Goal: Task Accomplishment & Management: Manage account settings

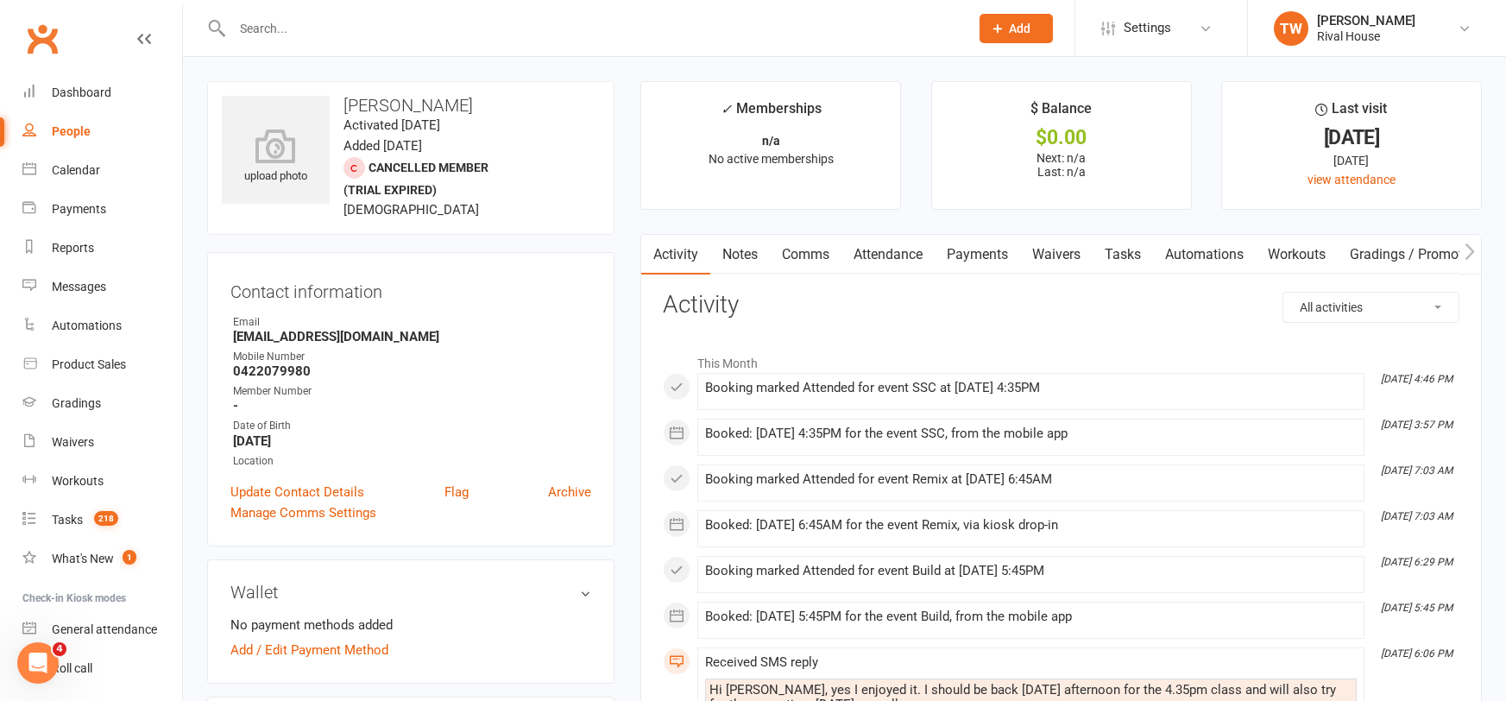
click at [312, 29] on input "text" at bounding box center [592, 28] width 730 height 24
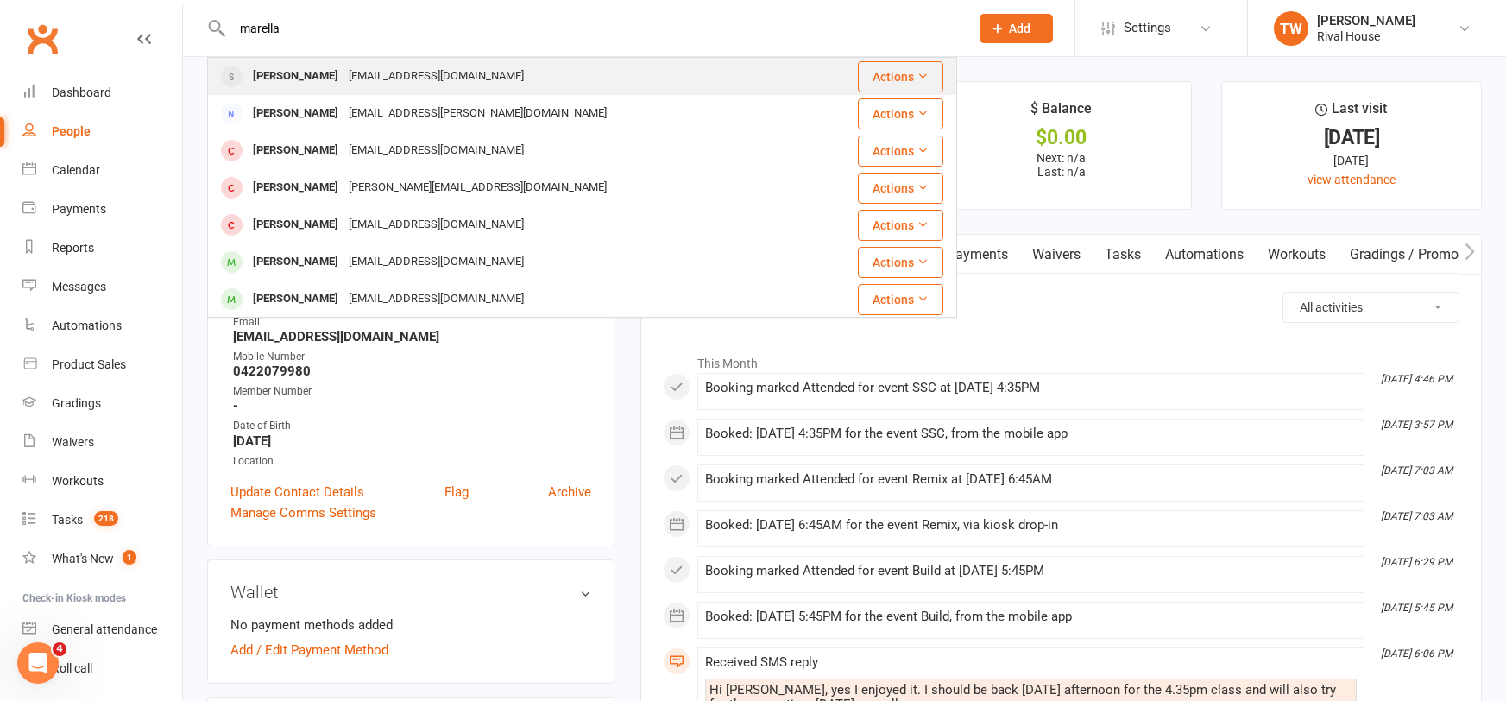
type input "marella"
click at [392, 69] on div "[EMAIL_ADDRESS][DOMAIN_NAME]" at bounding box center [436, 76] width 186 height 25
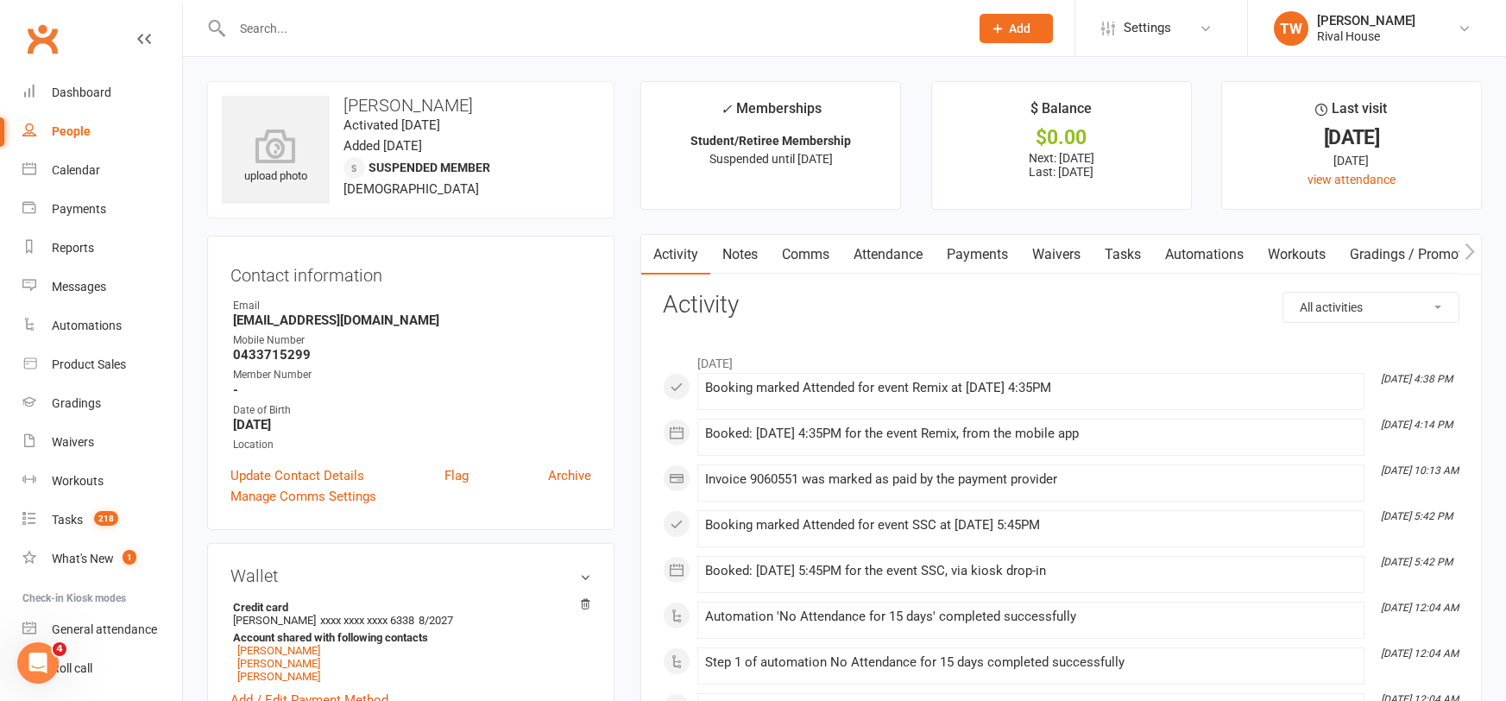
click at [954, 249] on link "Payments" at bounding box center [977, 255] width 85 height 40
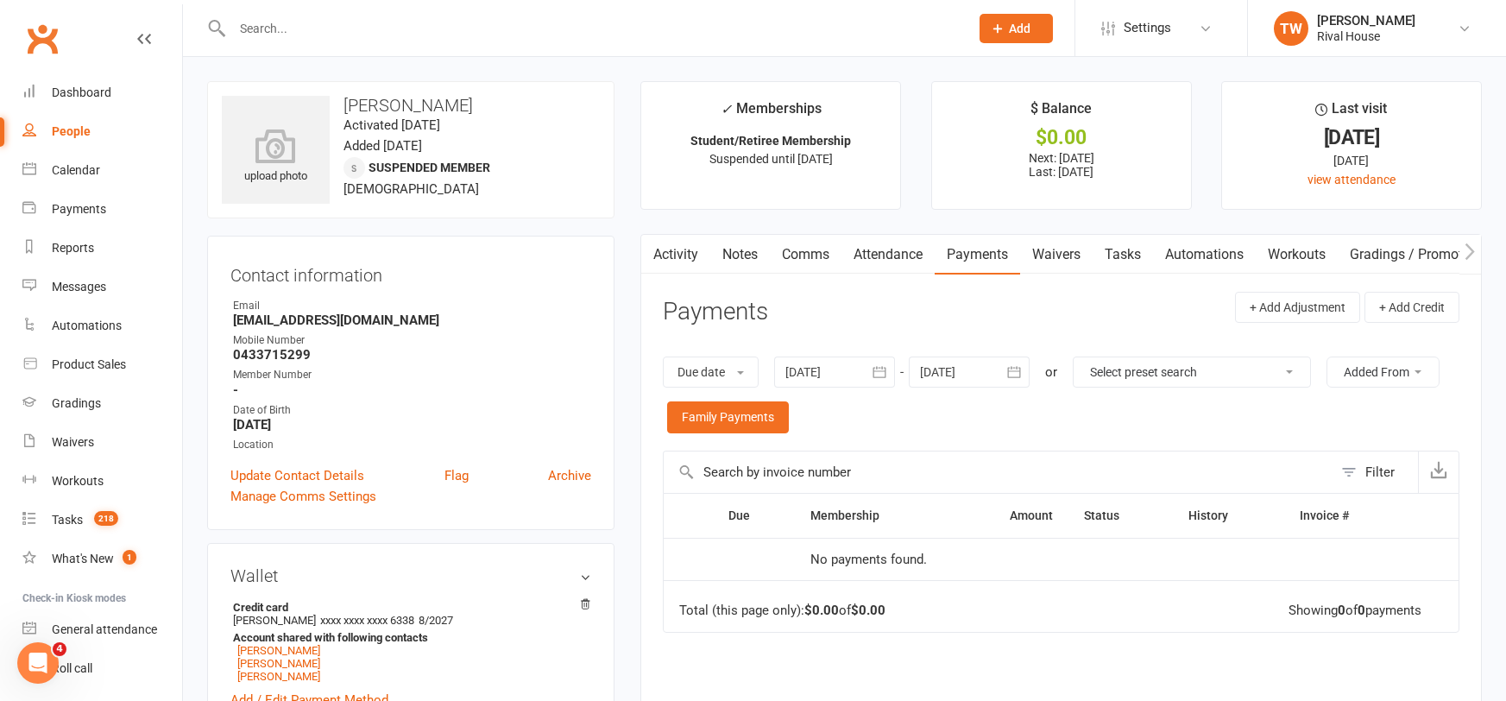
click at [1016, 368] on icon "button" at bounding box center [1013, 371] width 17 height 17
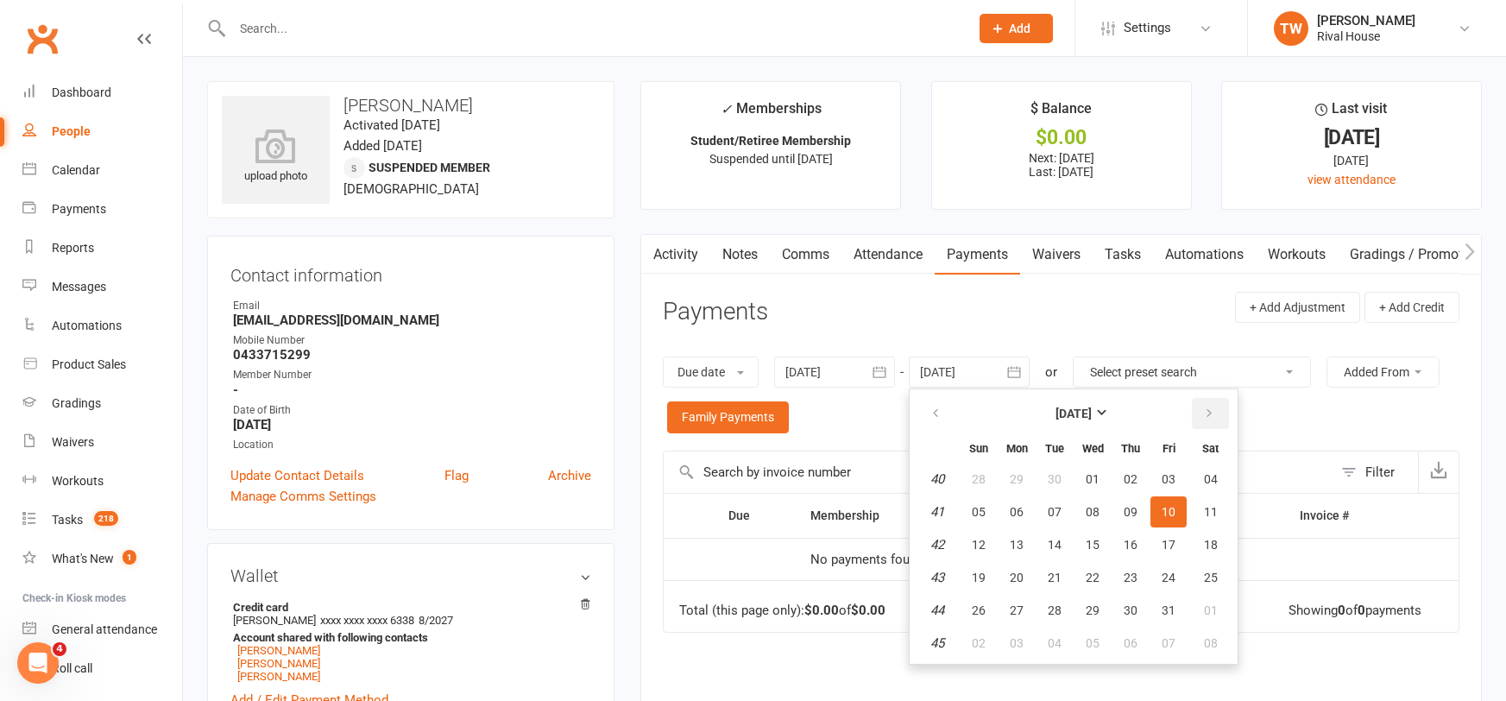
click at [1201, 409] on button "button" at bounding box center [1210, 413] width 37 height 31
click at [1204, 533] on button "20" at bounding box center [1210, 544] width 44 height 31
type input "[DATE]"
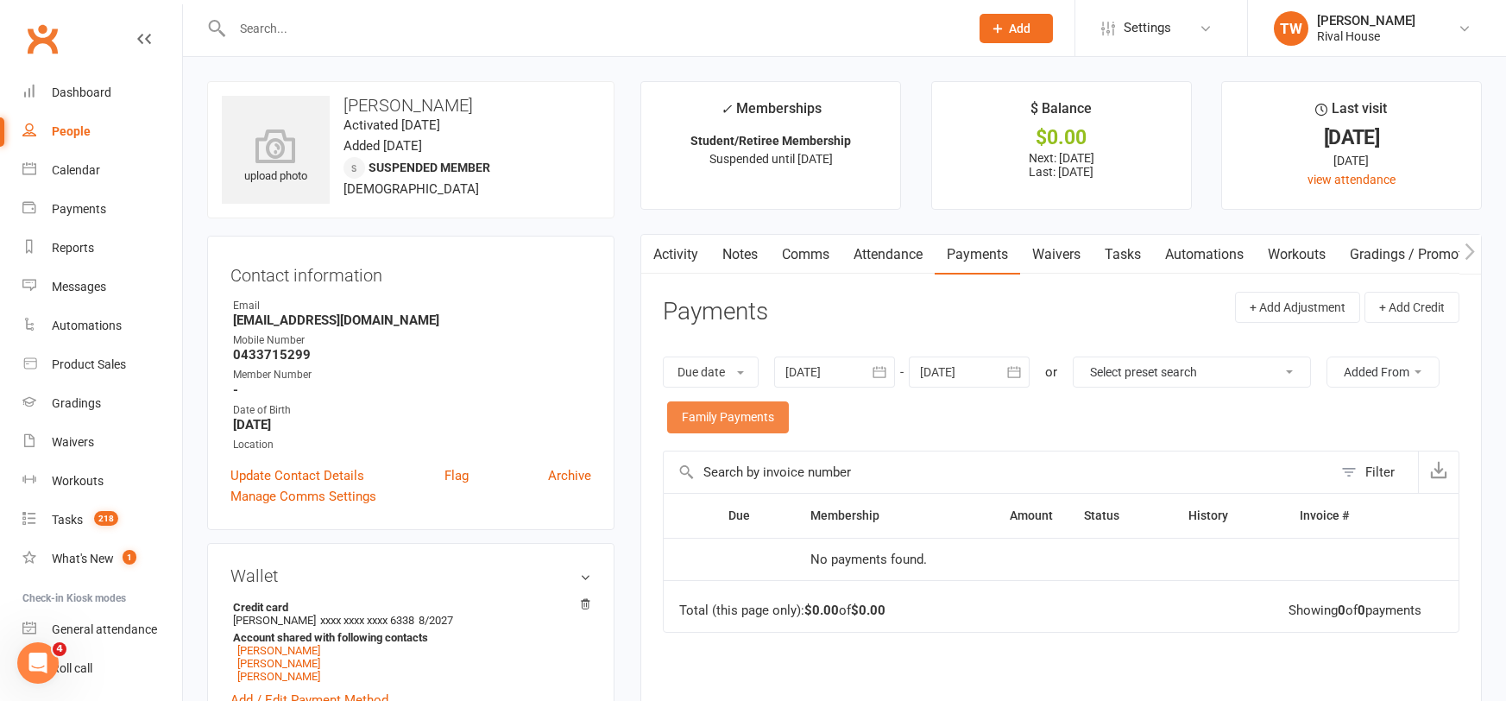
click at [789, 414] on link "Family Payments" at bounding box center [728, 416] width 122 height 31
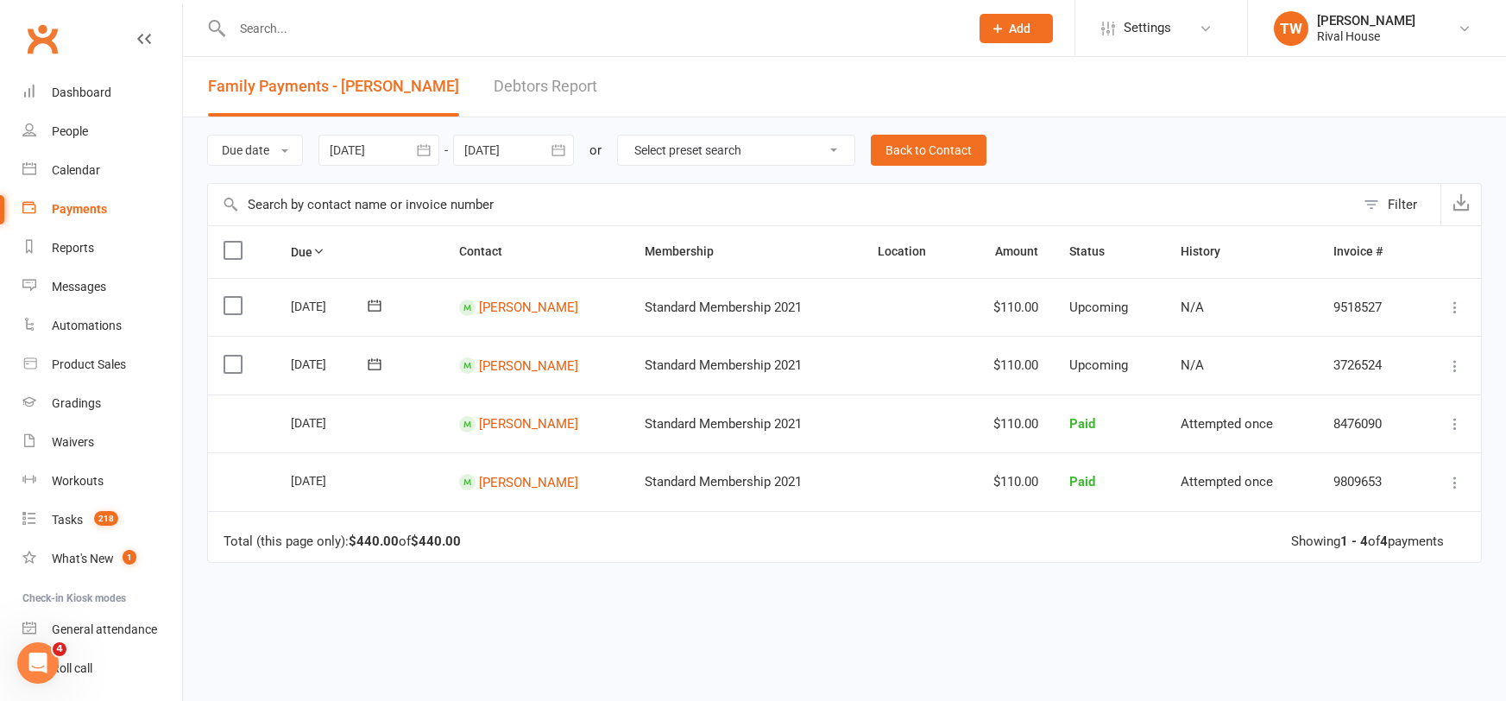
click at [557, 149] on icon "button" at bounding box center [558, 150] width 17 height 17
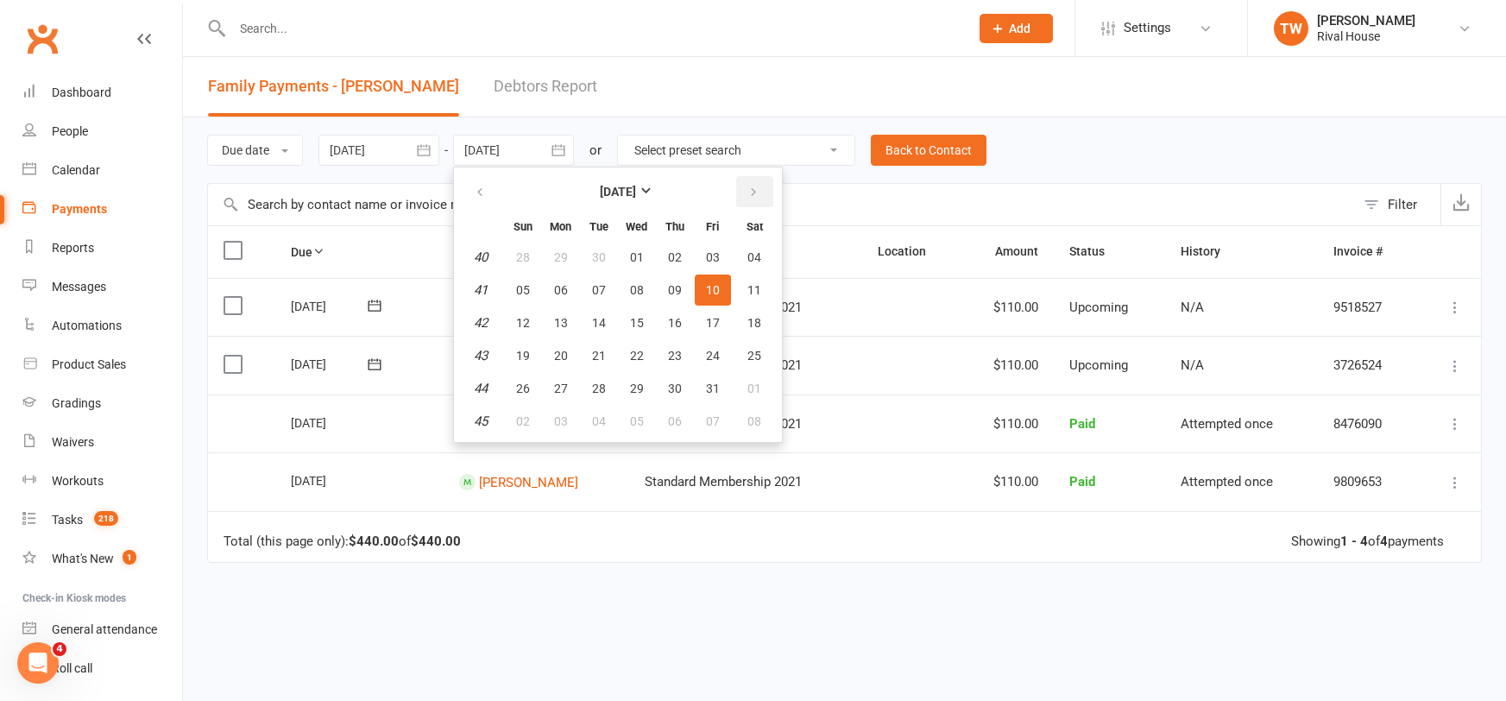
click at [745, 193] on button "button" at bounding box center [754, 191] width 37 height 31
click at [759, 360] on span "27" at bounding box center [755, 356] width 14 height 14
type input "[DATE]"
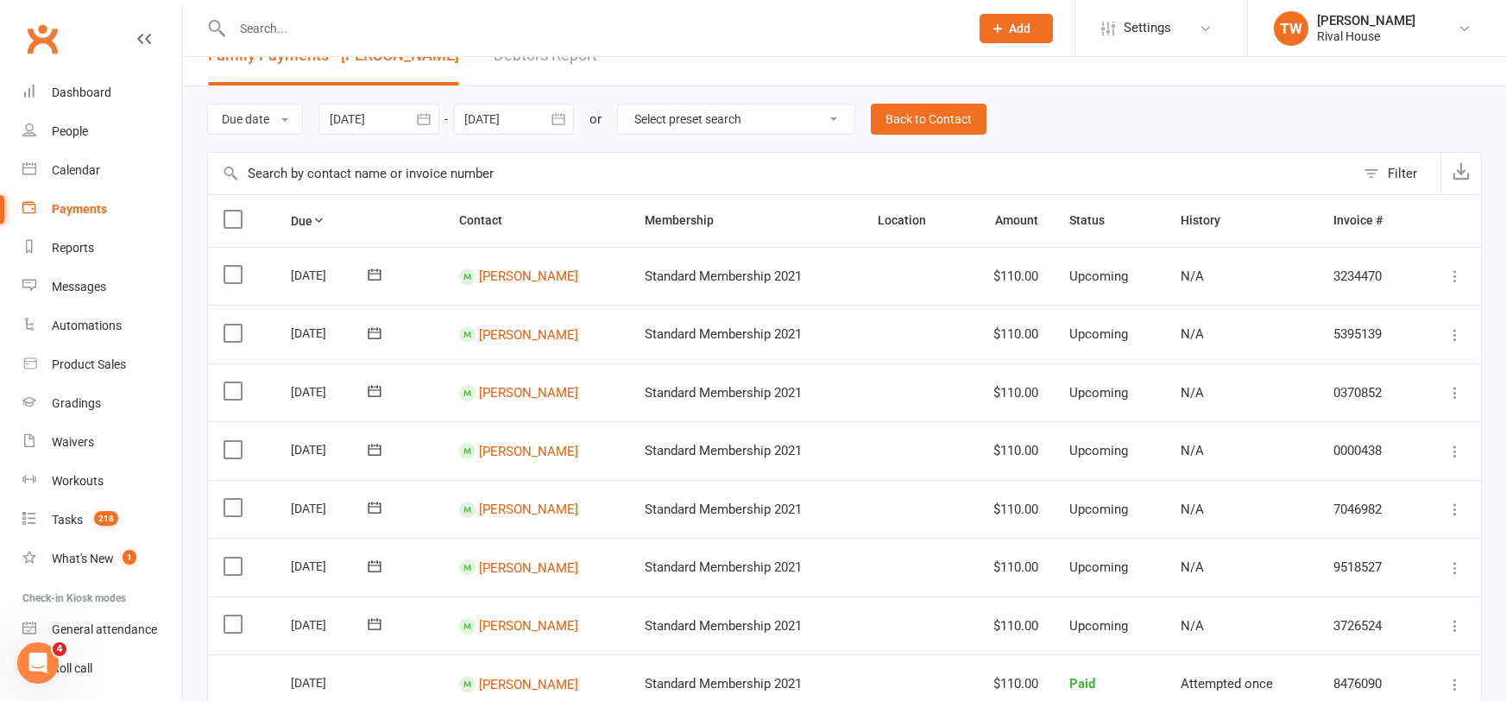
scroll to position [29, 0]
click at [303, 27] on input "text" at bounding box center [592, 28] width 730 height 24
type input "marella"
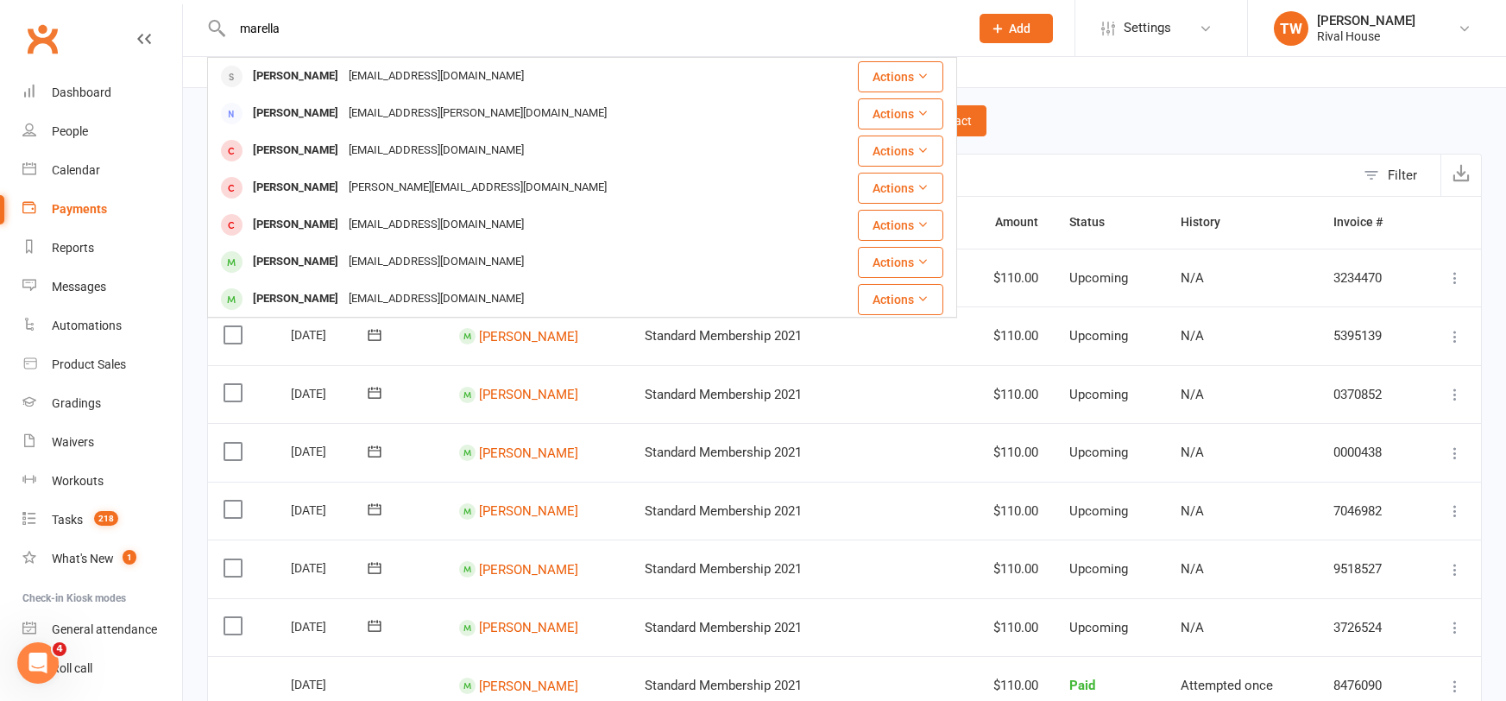
click at [333, 78] on div "[PERSON_NAME]" at bounding box center [296, 76] width 96 height 25
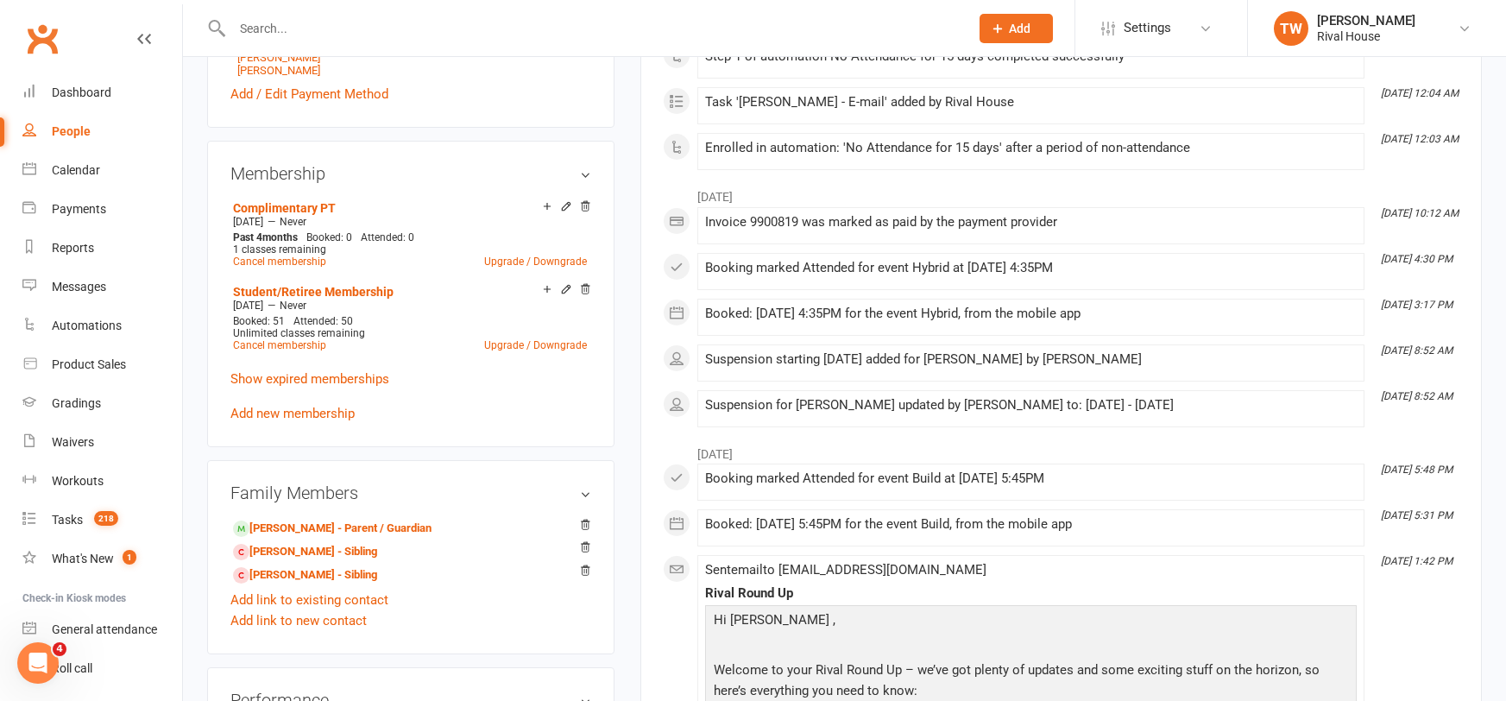
scroll to position [604, 0]
click at [356, 286] on link "Student/Retiree Membership" at bounding box center [313, 293] width 161 height 14
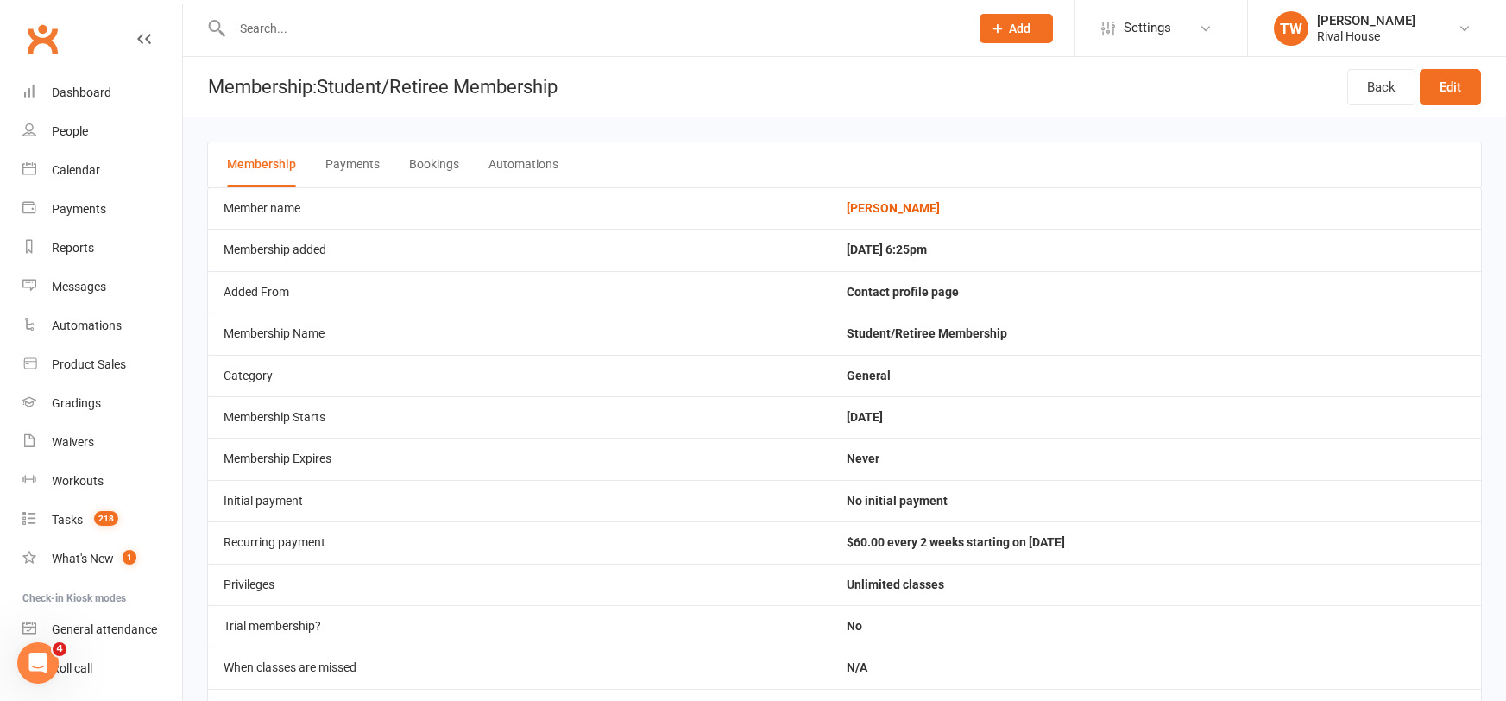
click at [149, 37] on icon at bounding box center [144, 39] width 14 height 14
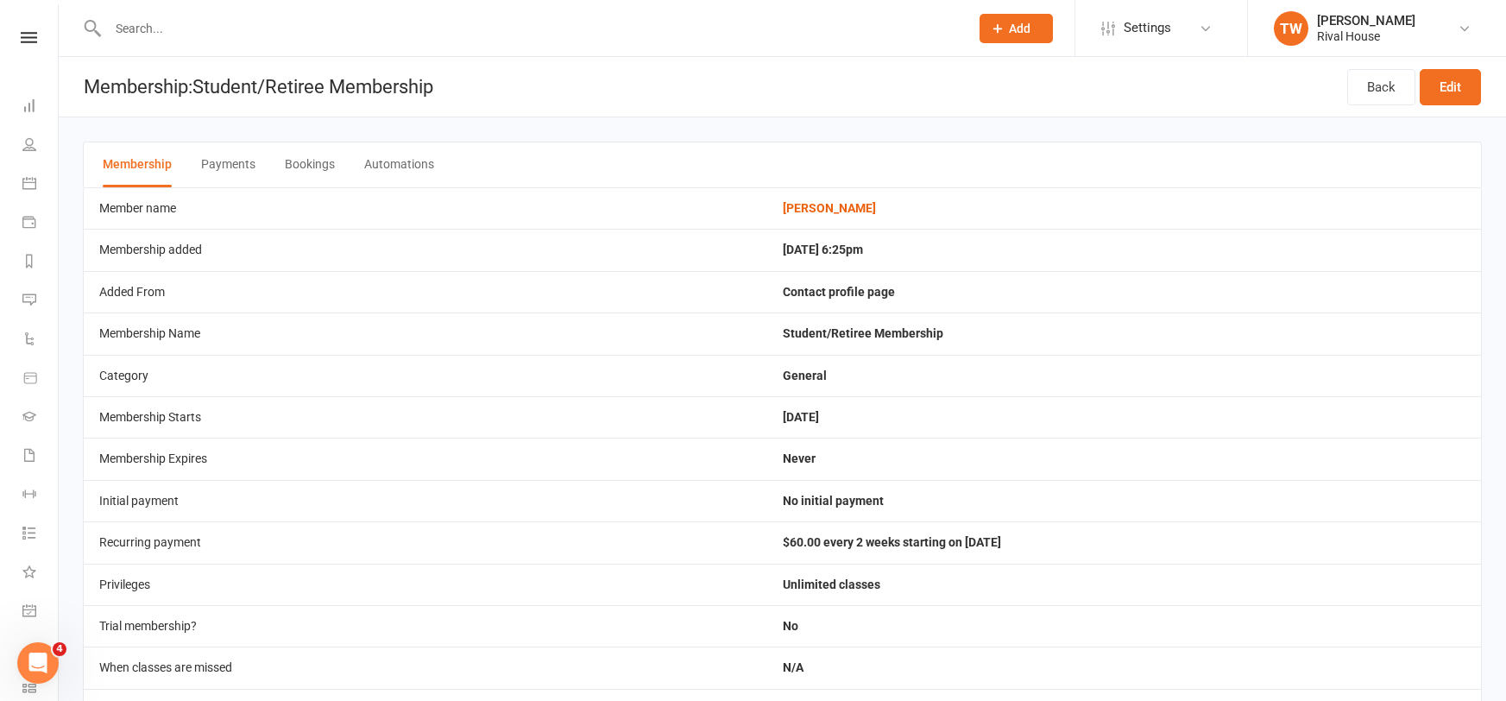
click at [161, 36] on input "text" at bounding box center [530, 28] width 854 height 24
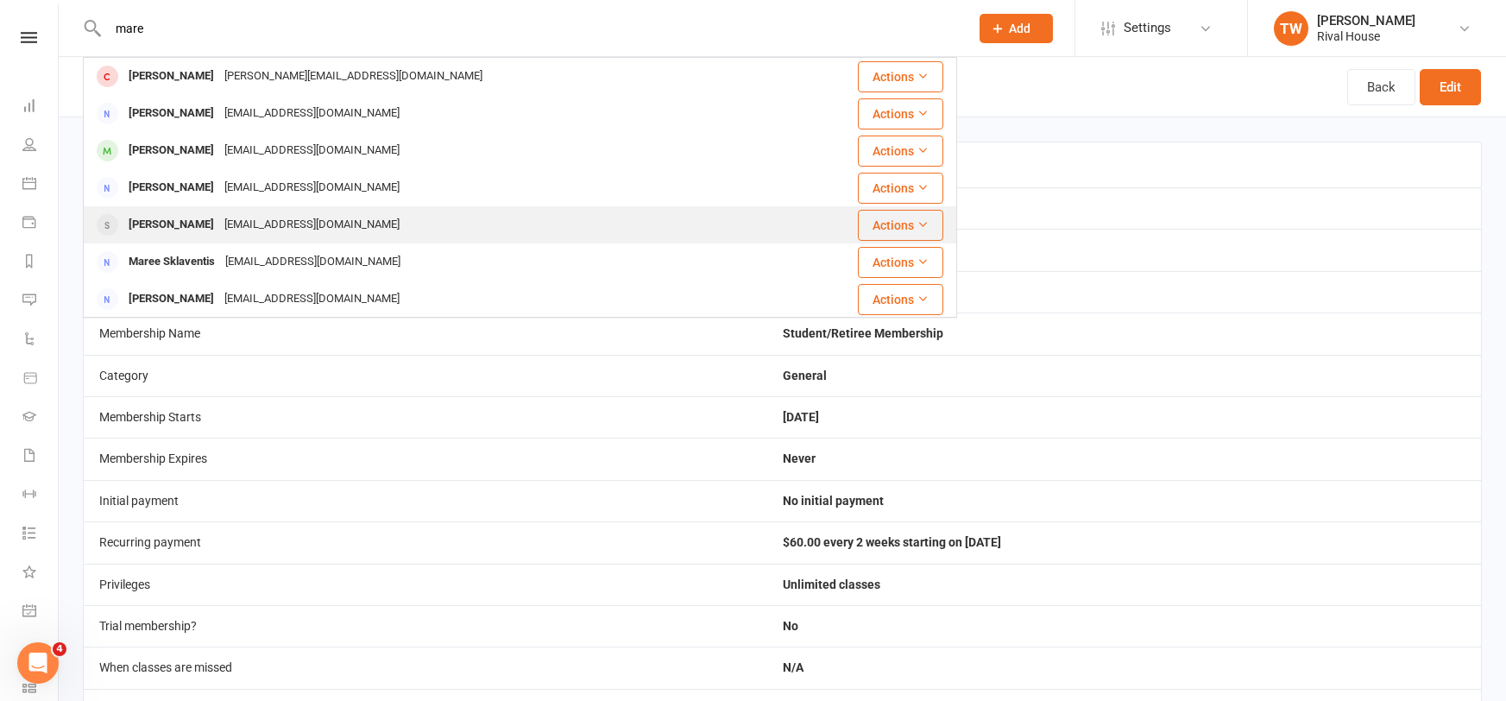
type input "mare"
click at [356, 217] on div "[EMAIL_ADDRESS][DOMAIN_NAME]" at bounding box center [312, 224] width 186 height 25
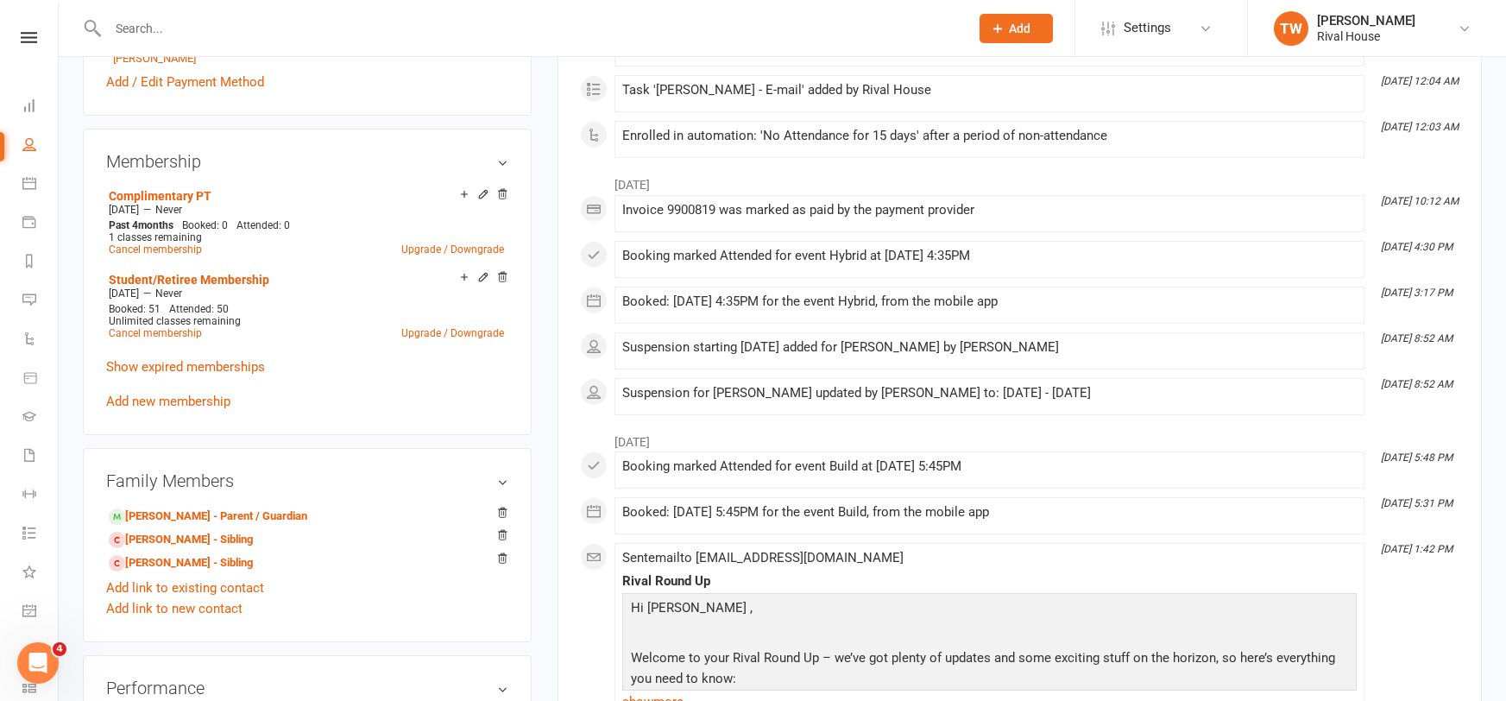
scroll to position [623, 0]
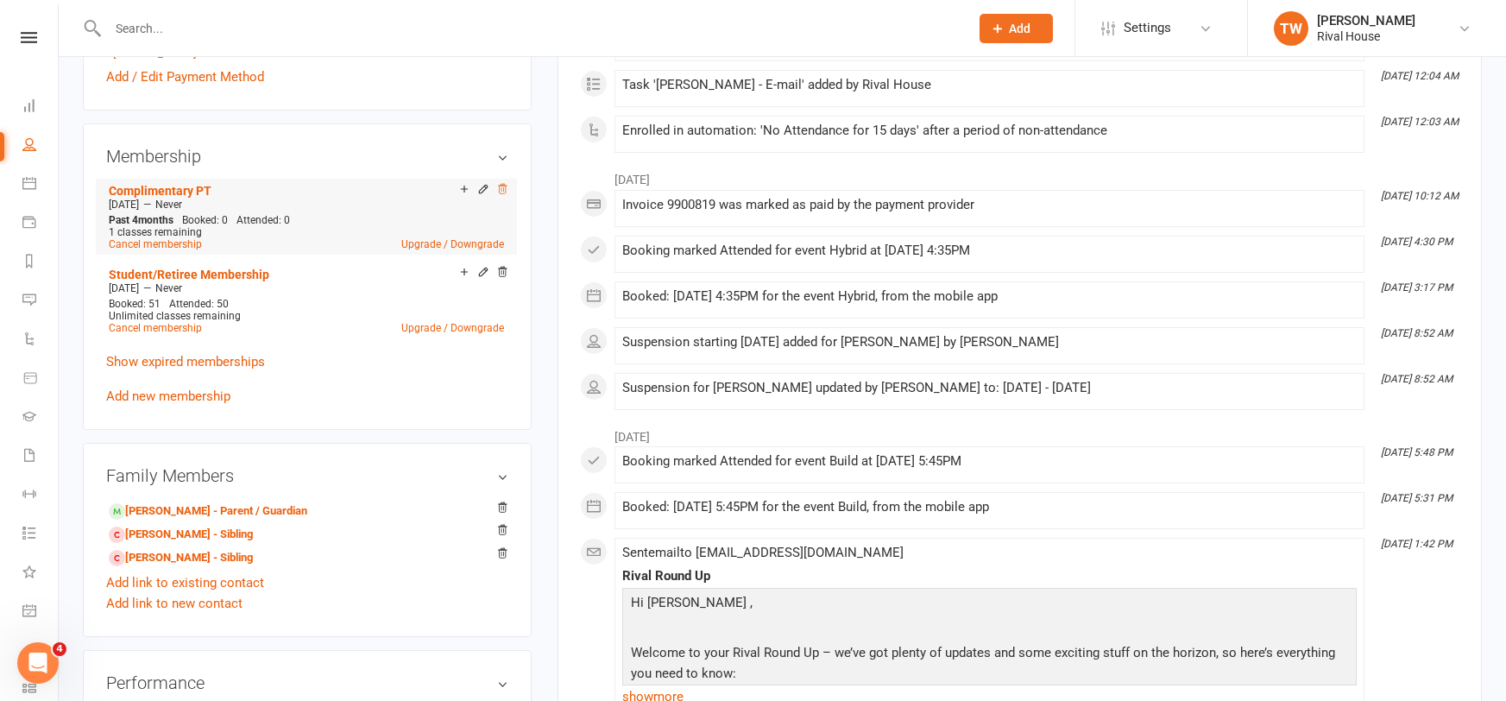
click at [505, 186] on icon at bounding box center [502, 189] width 12 height 12
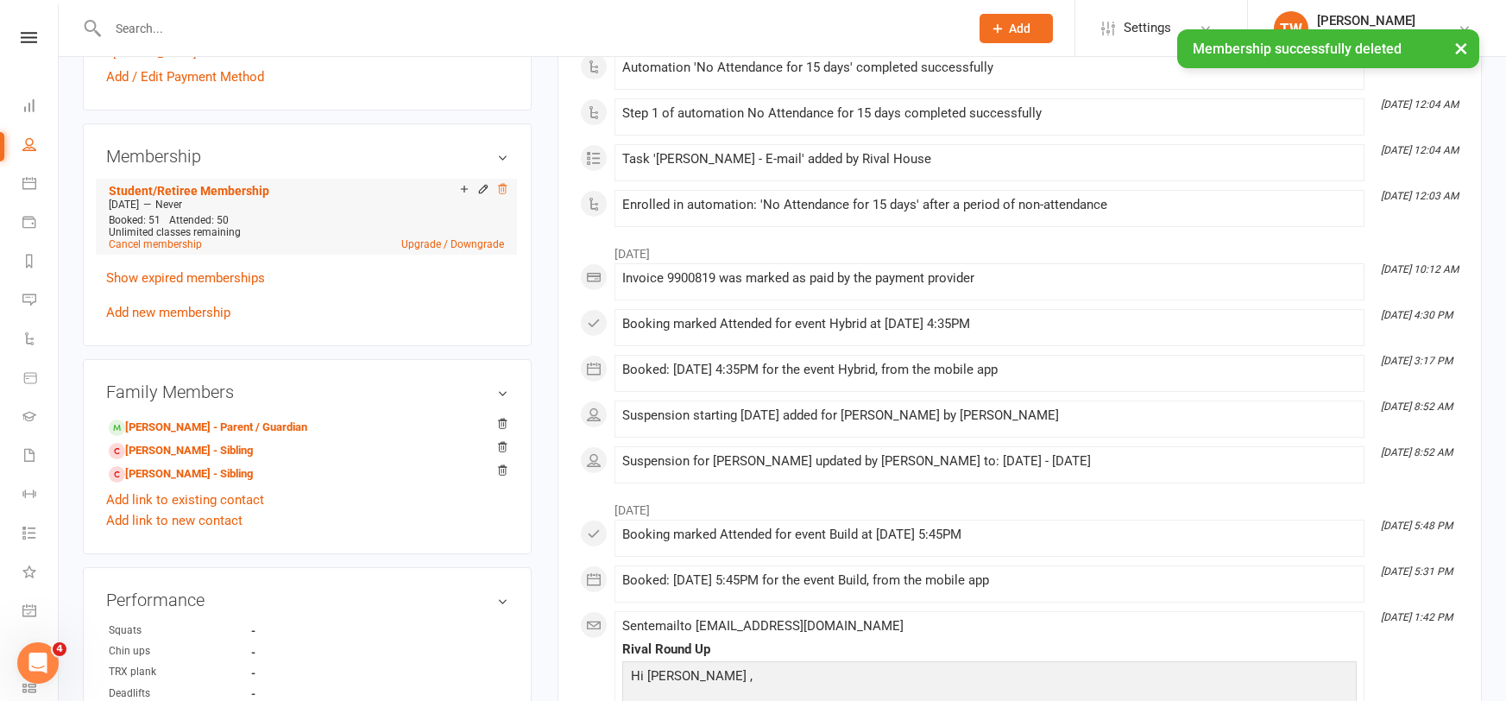
click at [502, 183] on icon at bounding box center [502, 189] width 12 height 12
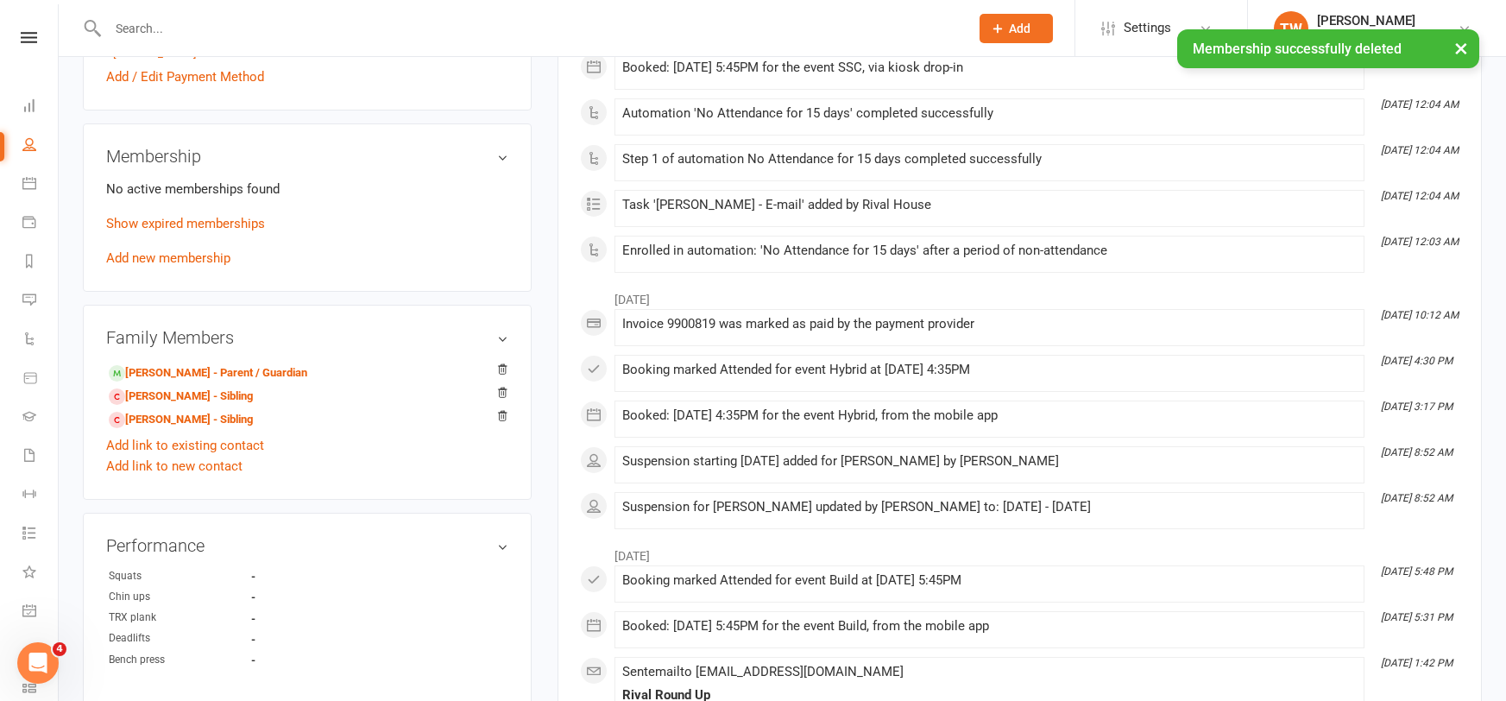
scroll to position [0, 0]
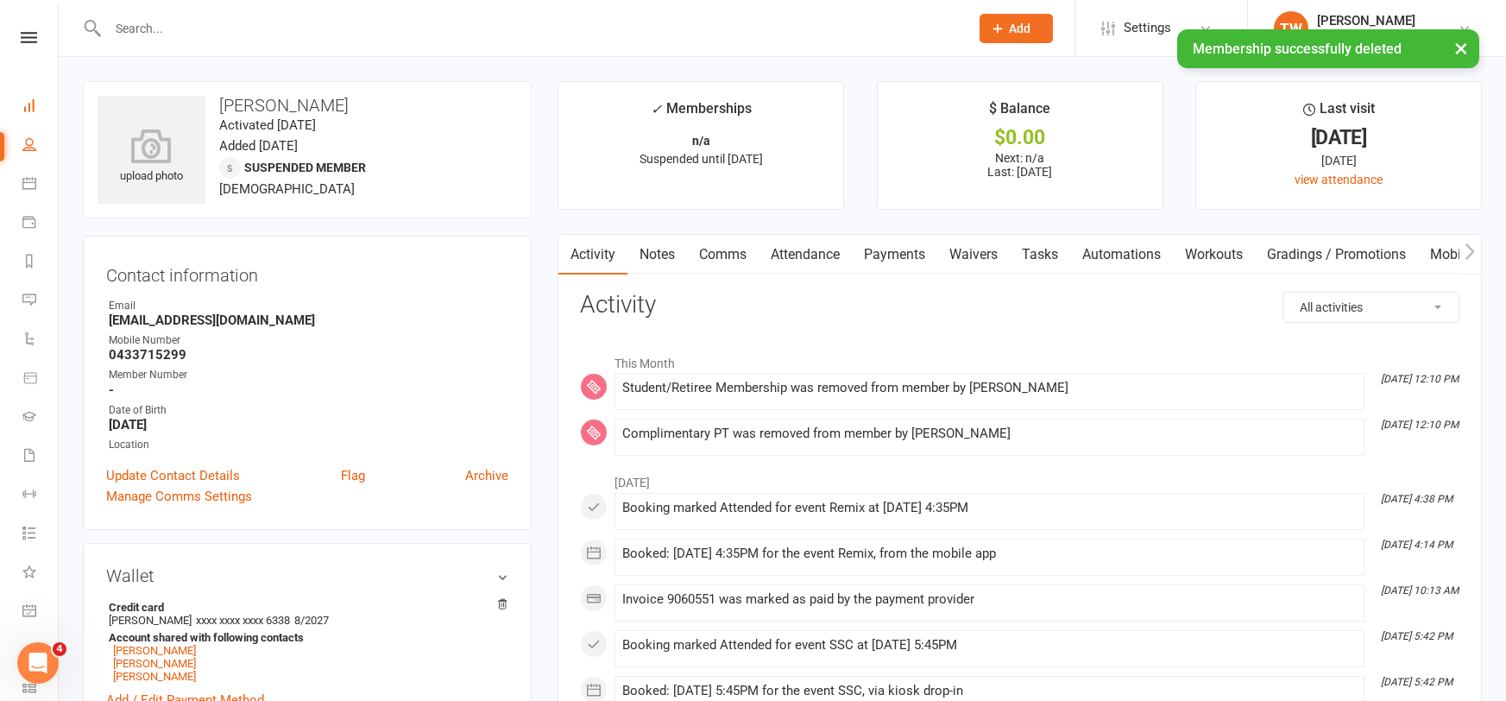
click at [28, 115] on link "Dashboard" at bounding box center [39, 107] width 35 height 39
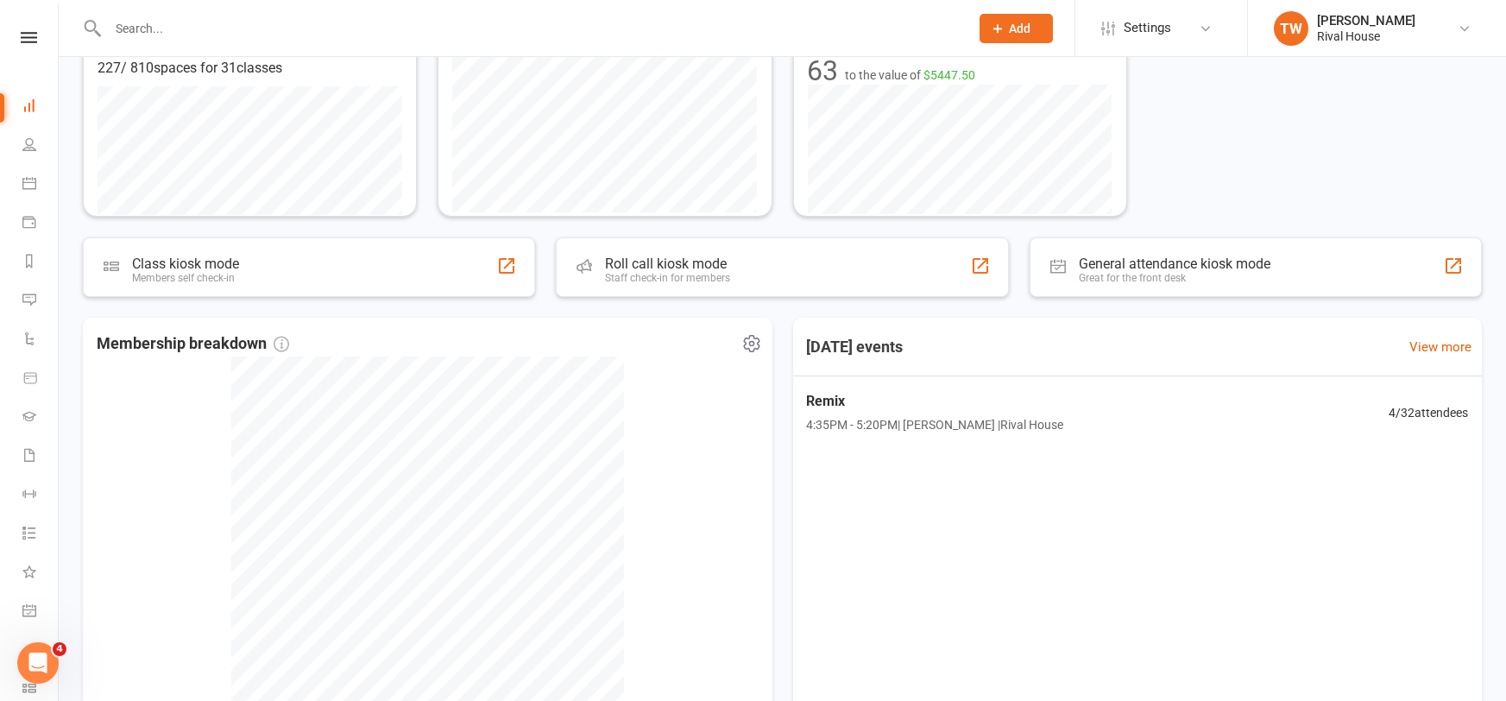
scroll to position [376, 0]
click at [1417, 411] on span "4 / 32 attendees" at bounding box center [1434, 413] width 81 height 20
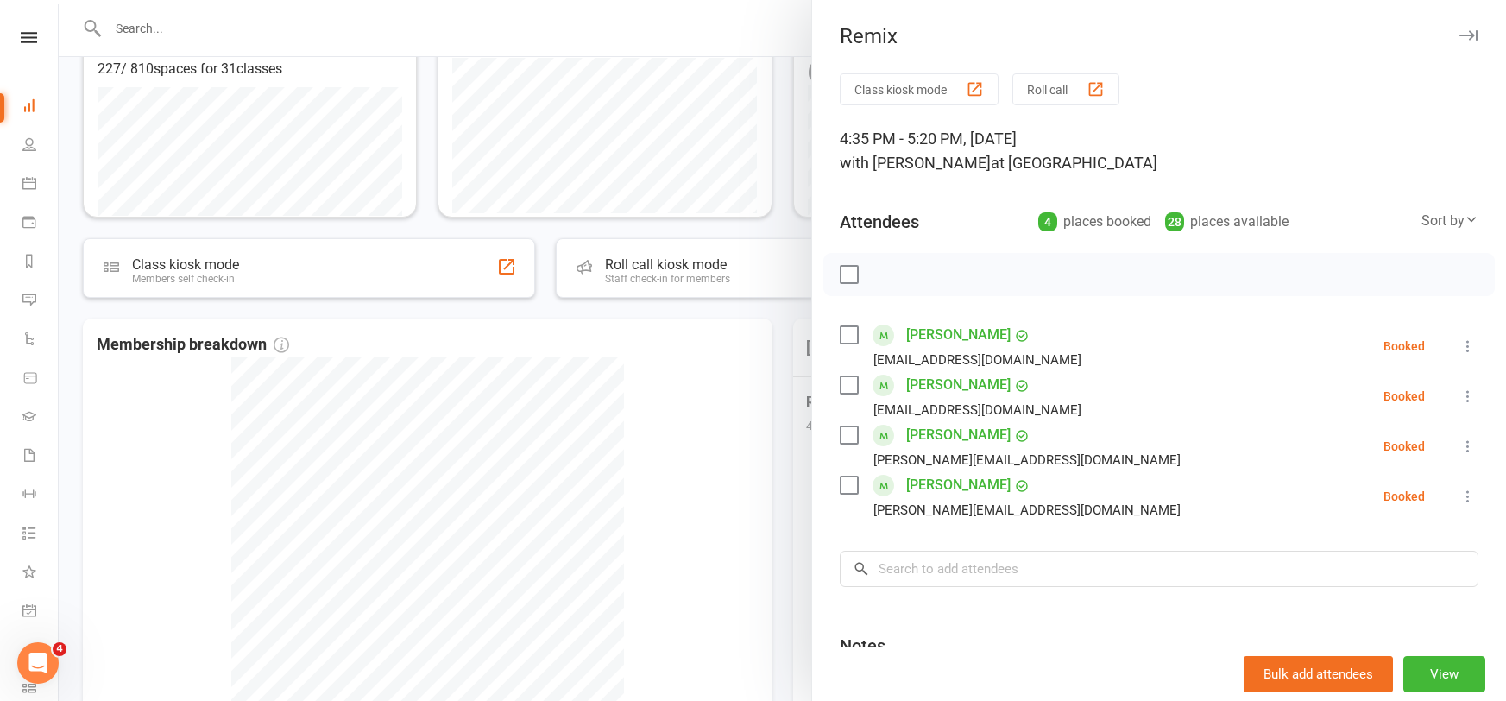
click at [748, 463] on div at bounding box center [782, 350] width 1447 height 701
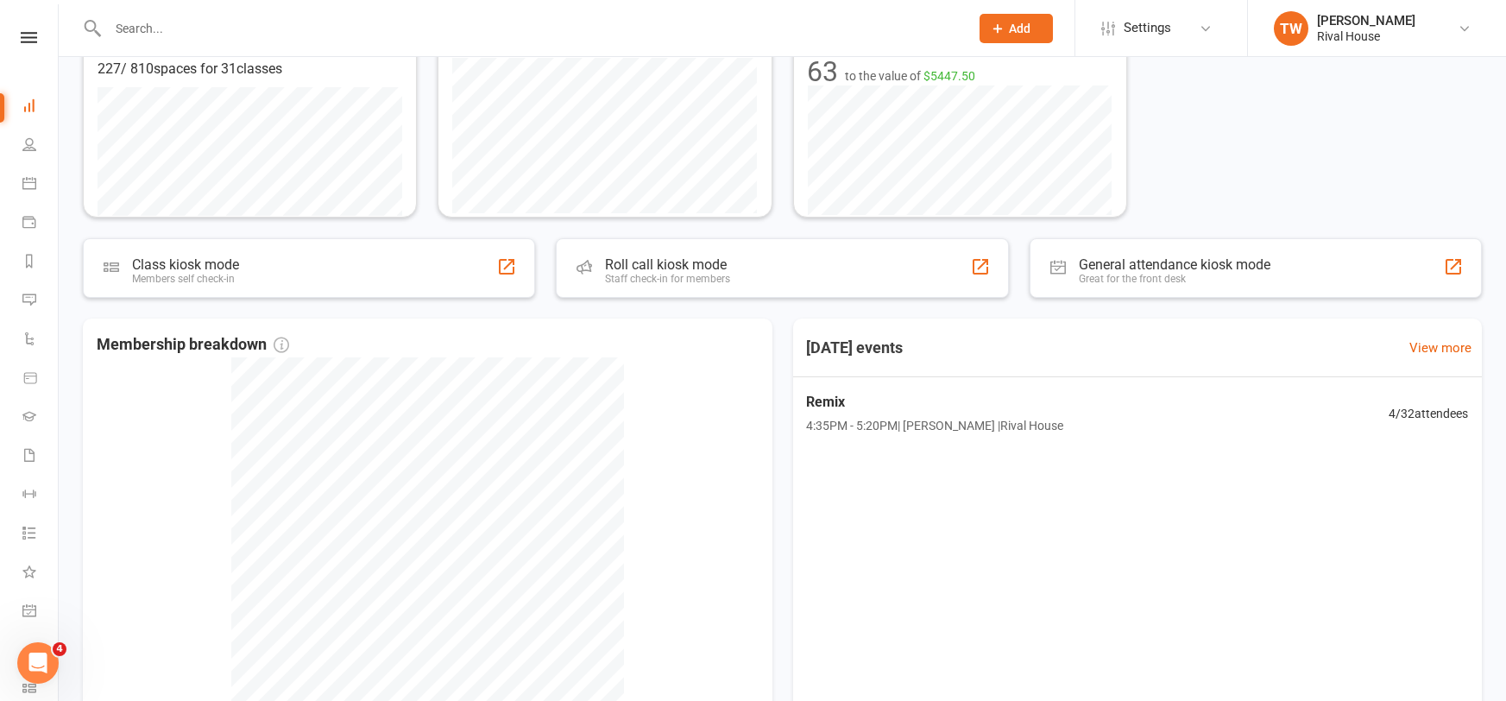
click at [748, 463] on div at bounding box center [782, 350] width 1447 height 701
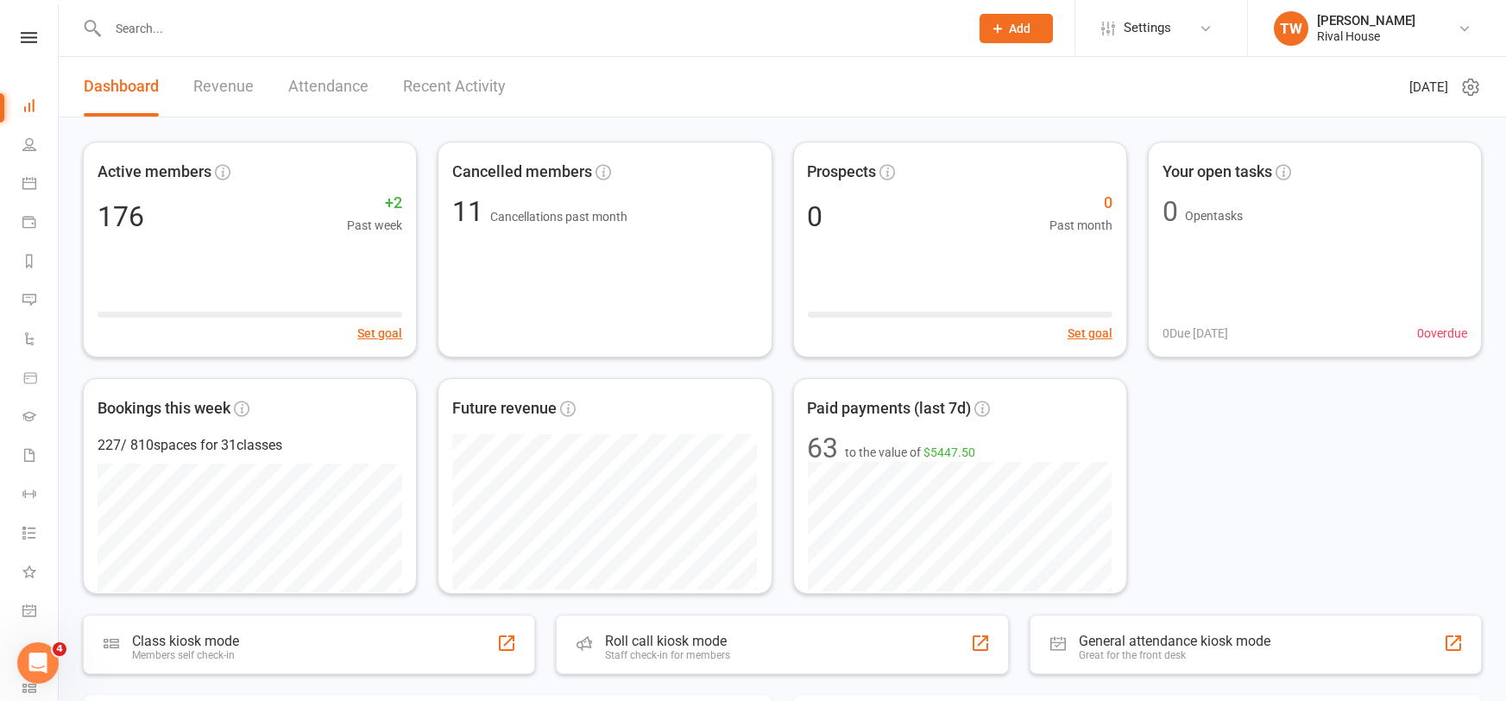
click at [231, 94] on link "Revenue" at bounding box center [223, 87] width 60 height 60
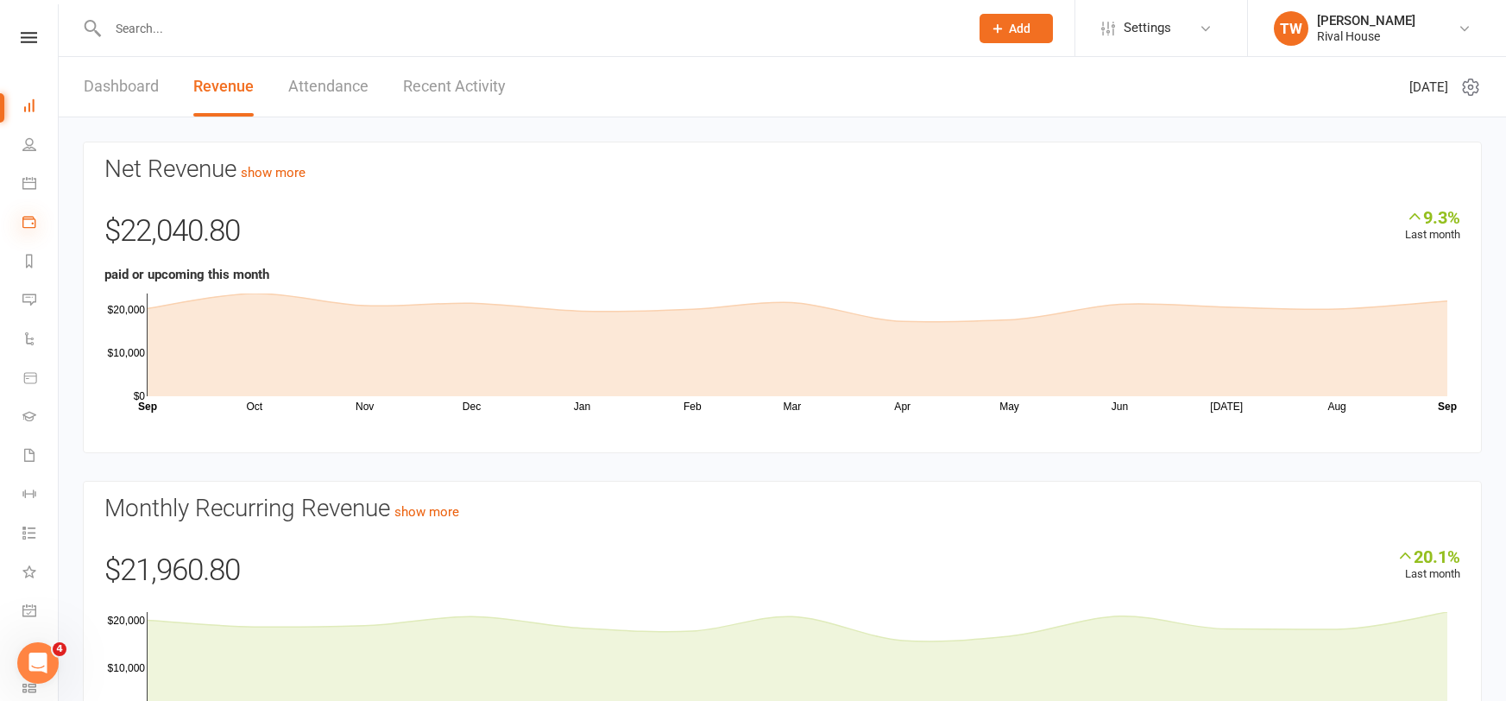
click at [26, 222] on icon at bounding box center [29, 222] width 14 height 14
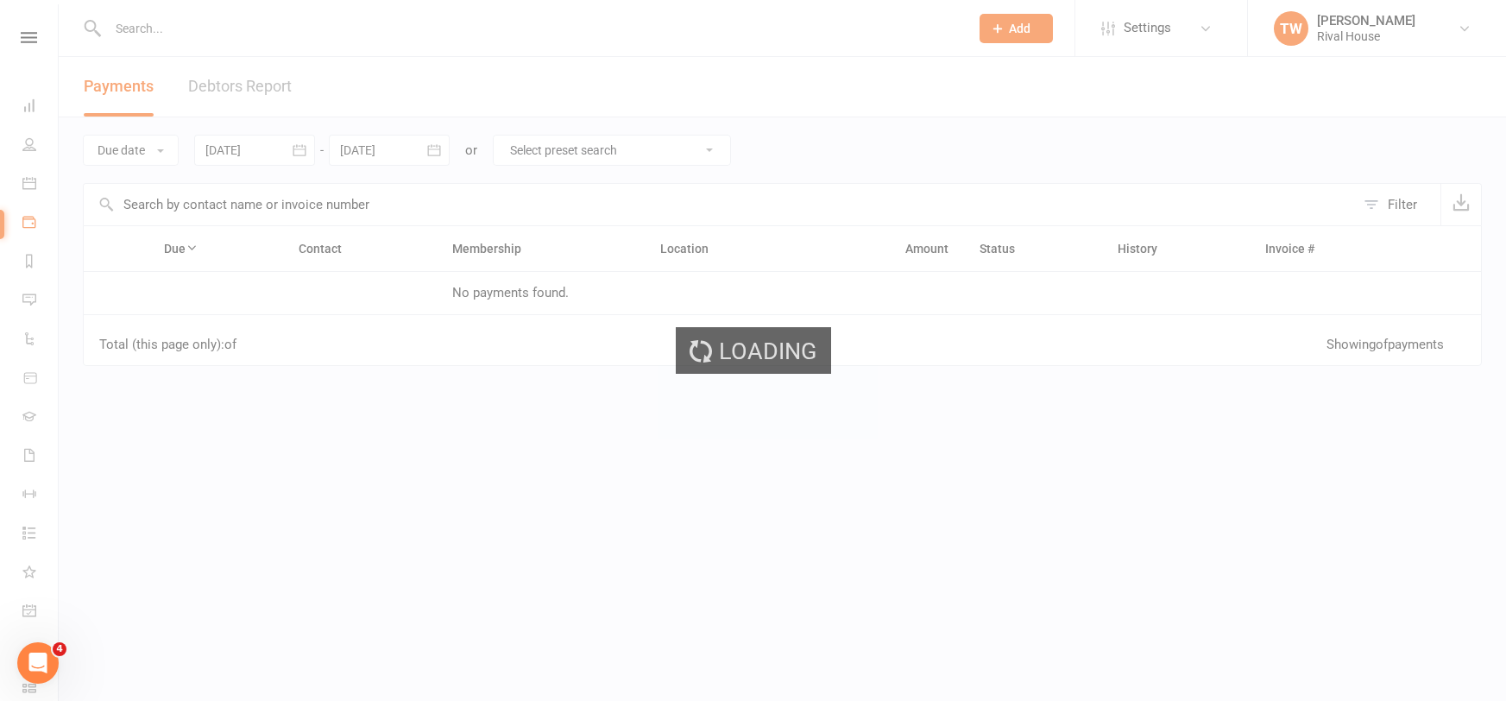
click at [25, 36] on div "Loading" at bounding box center [753, 350] width 1506 height 701
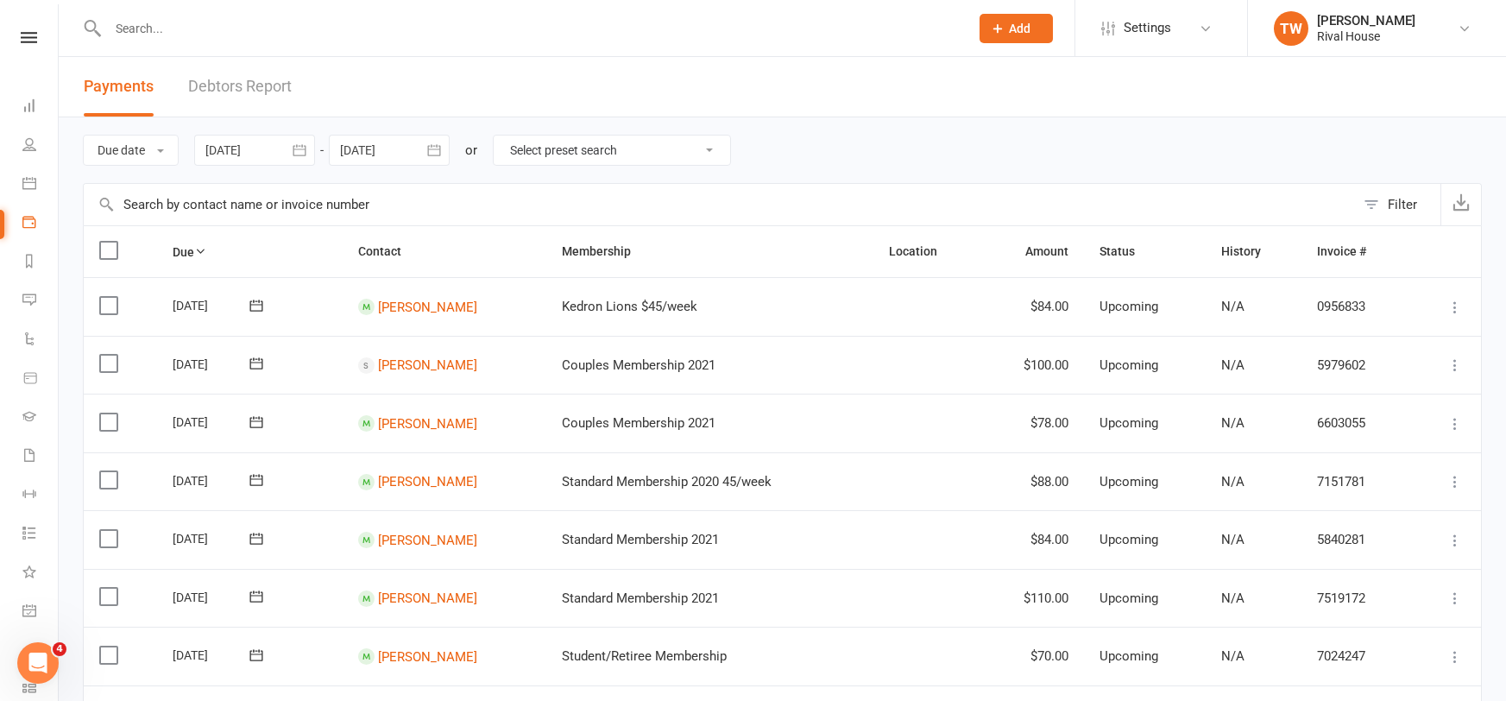
click at [25, 36] on icon at bounding box center [29, 37] width 16 height 11
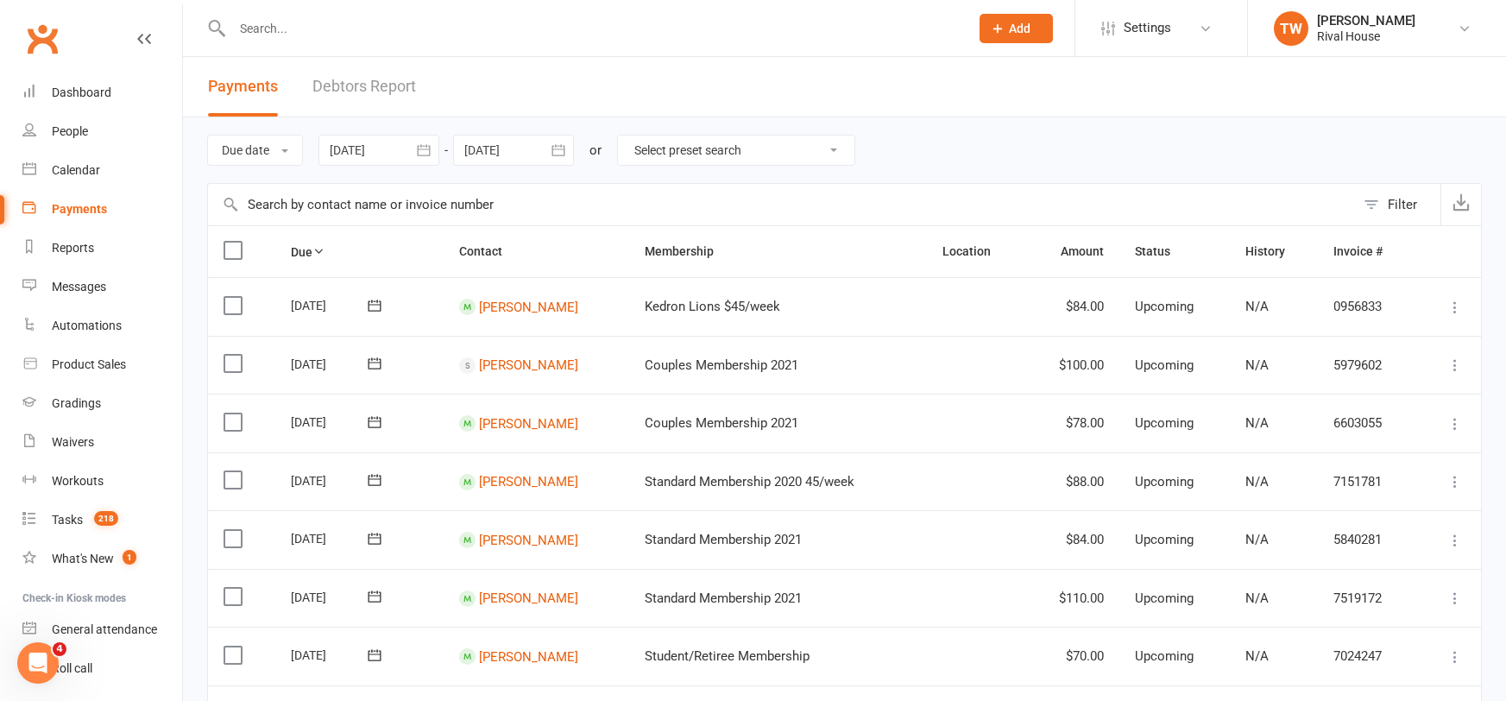
click at [1382, 208] on button "Filter" at bounding box center [1397, 204] width 85 height 41
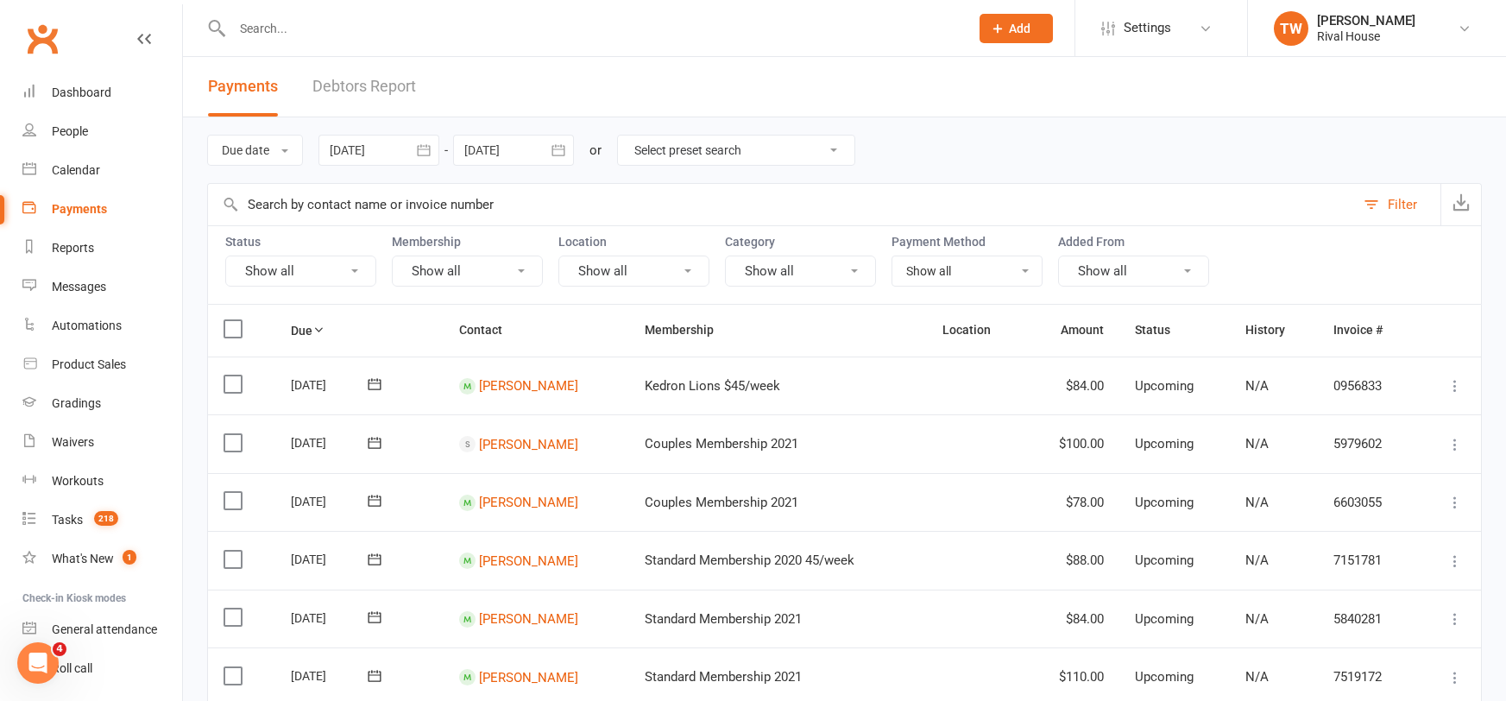
click at [436, 277] on button "Show all" at bounding box center [467, 270] width 151 height 31
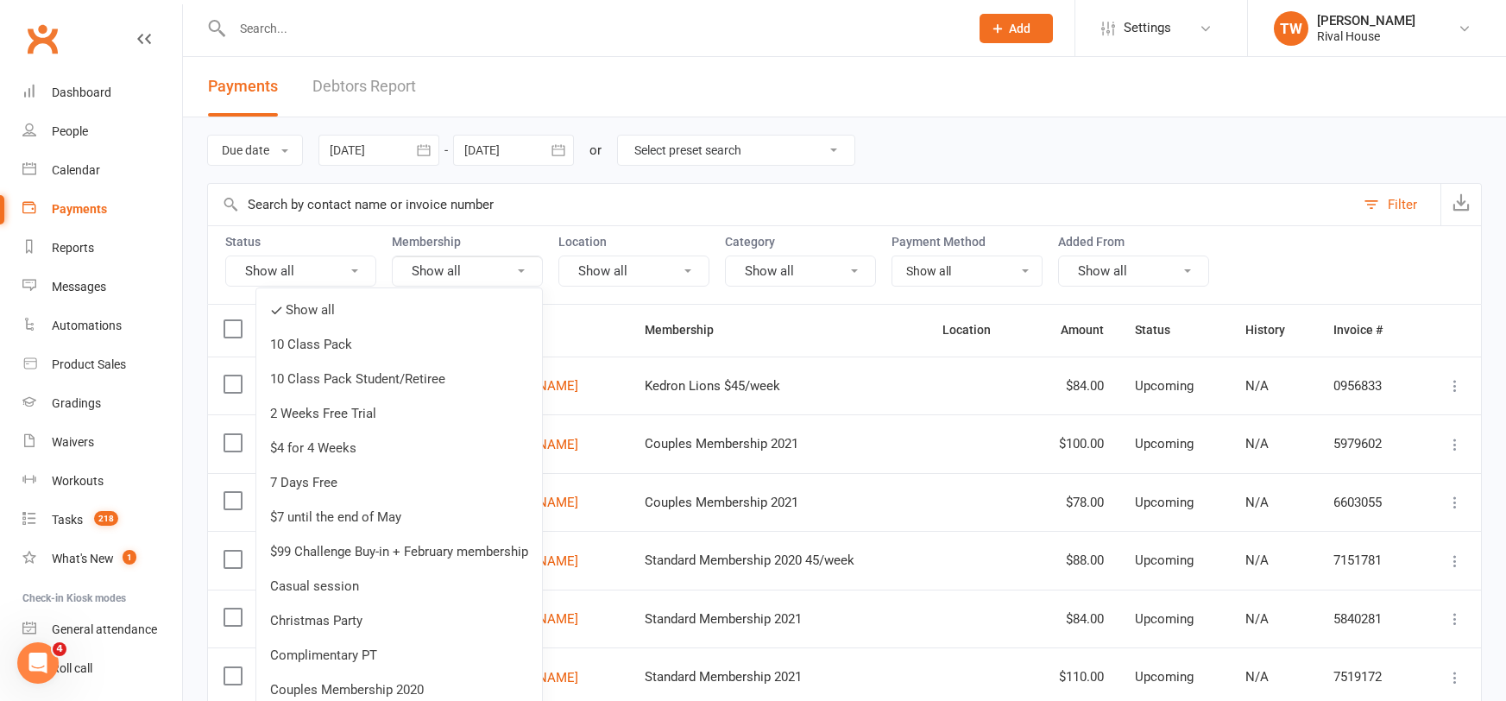
click at [316, 282] on button "Show all" at bounding box center [300, 270] width 151 height 31
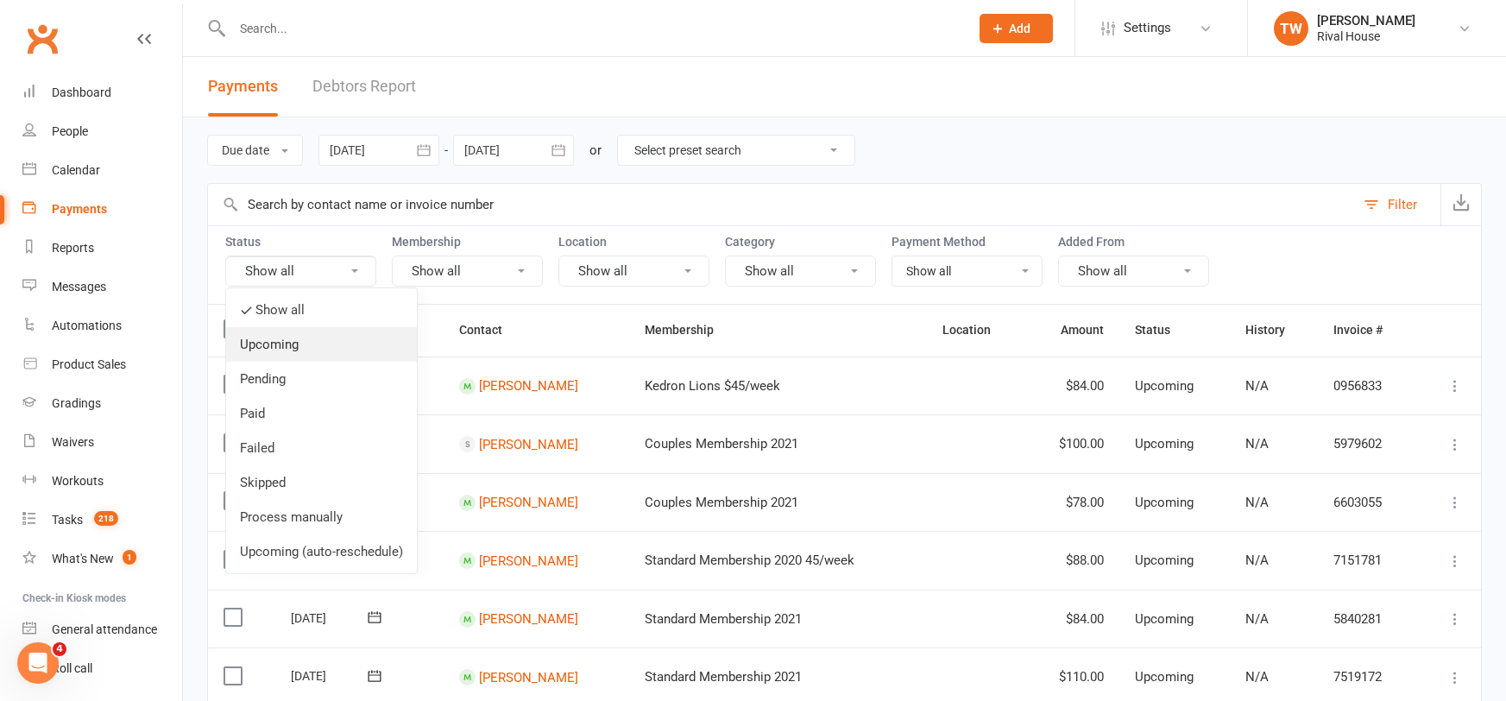
click at [286, 342] on link "Upcoming" at bounding box center [321, 344] width 191 height 35
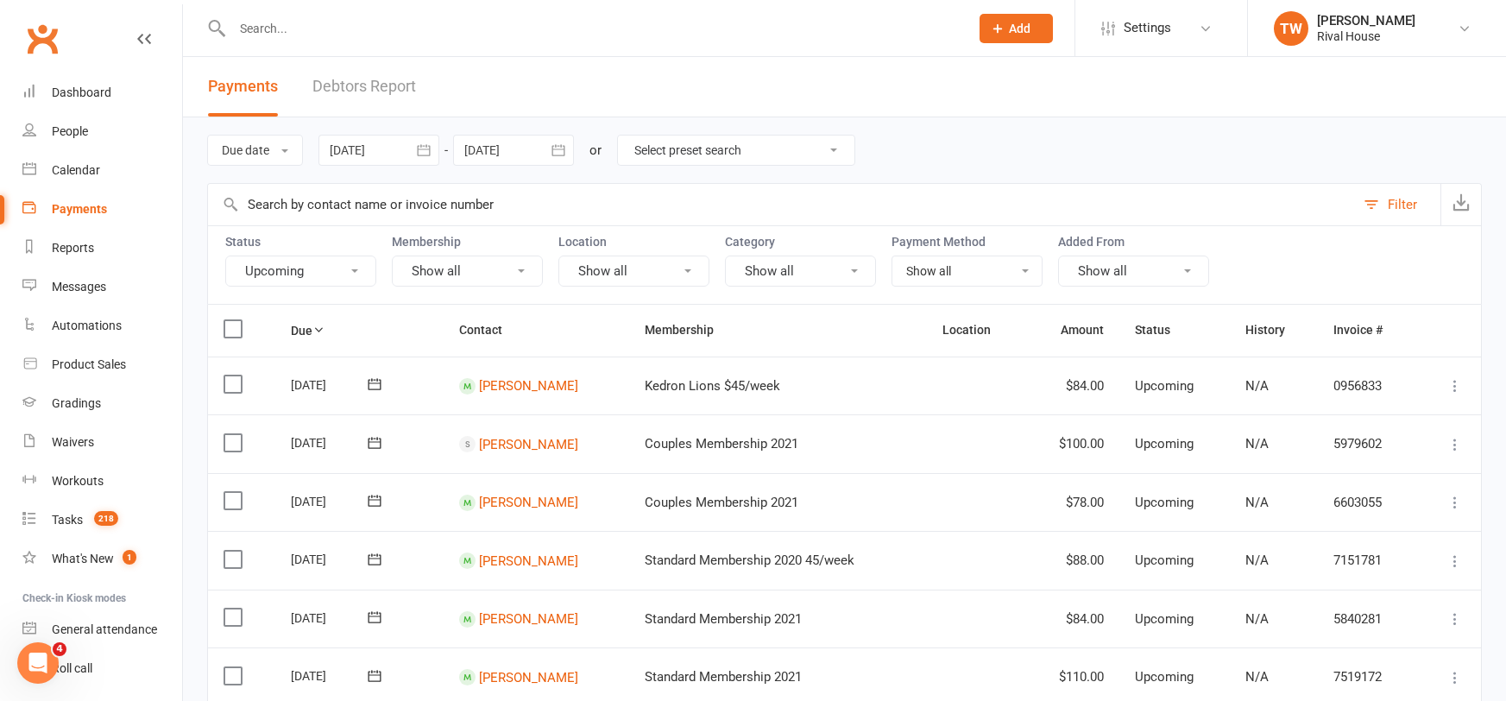
click at [270, 269] on button "Upcoming" at bounding box center [300, 270] width 151 height 31
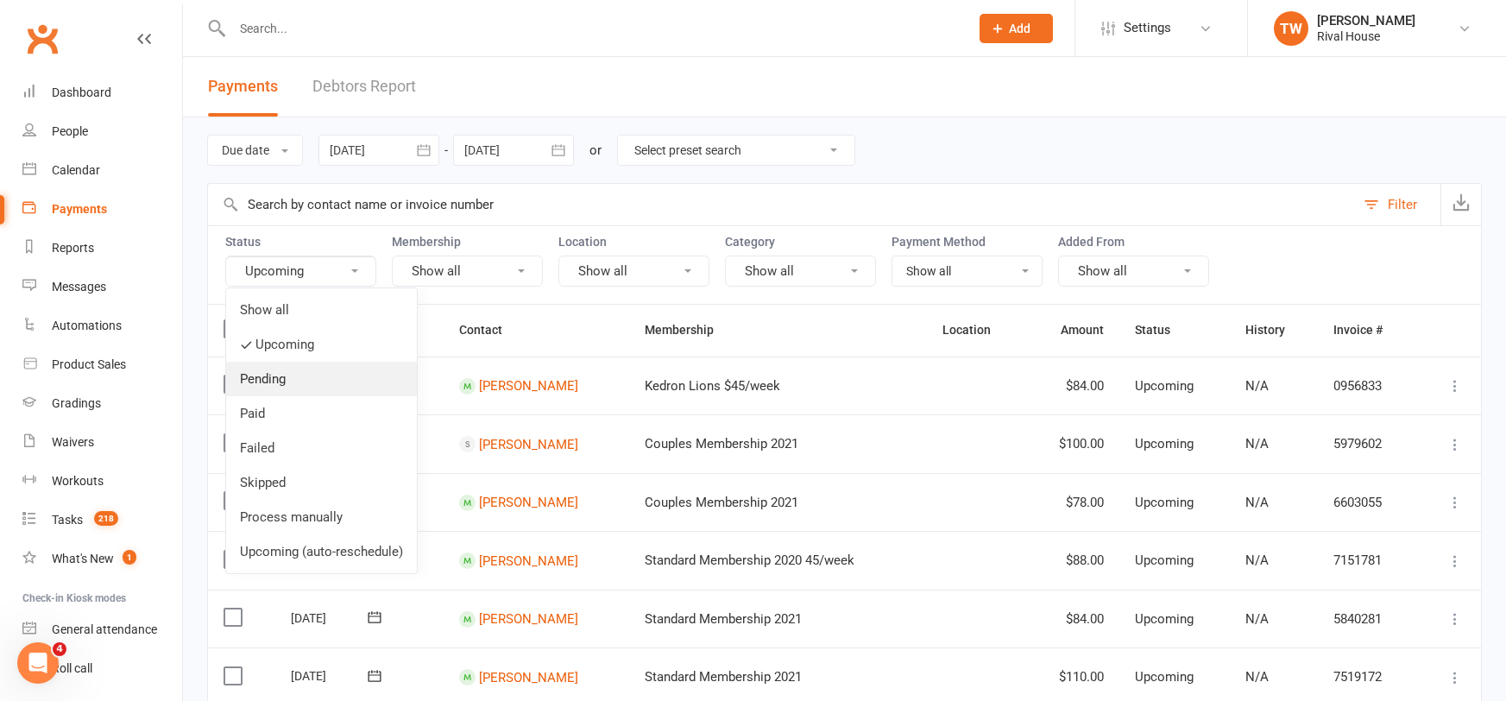
click at [283, 377] on link "Pending" at bounding box center [321, 379] width 191 height 35
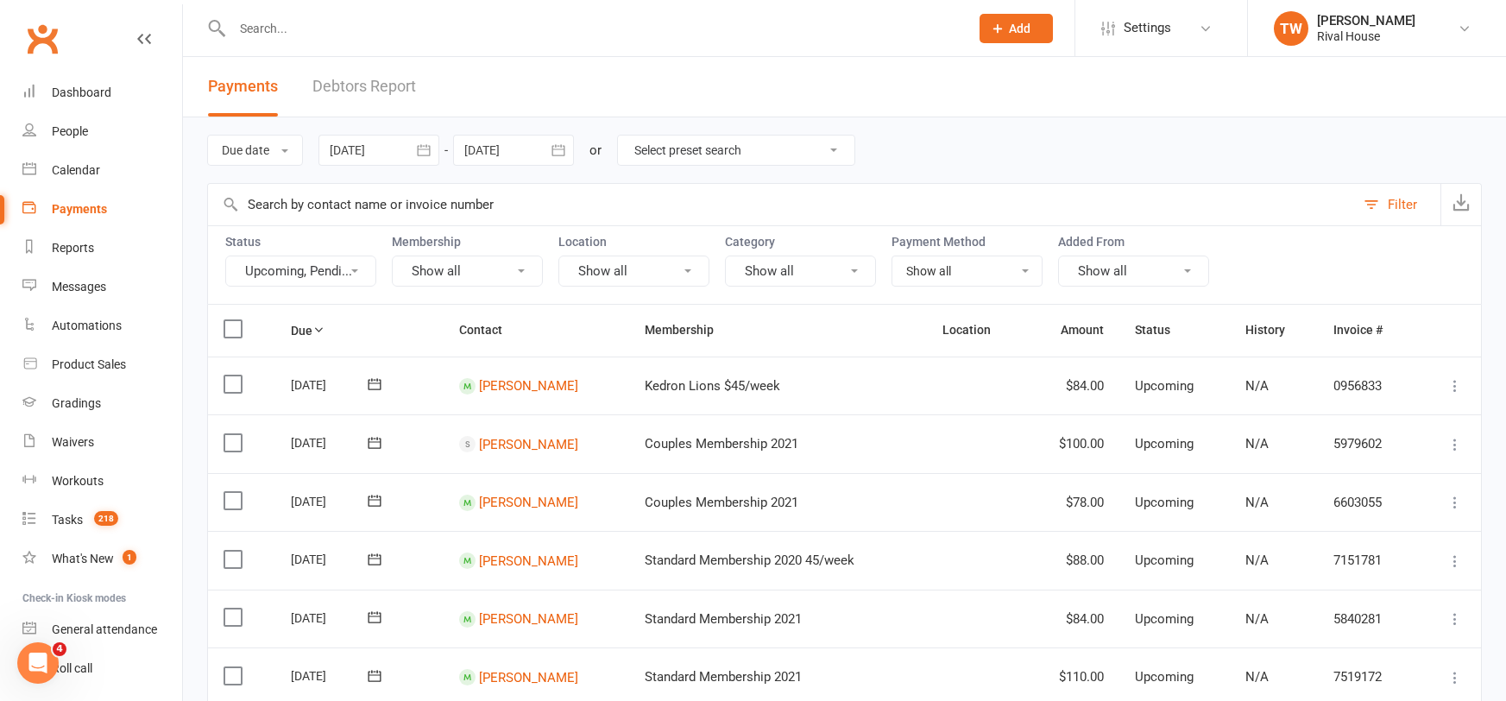
click at [282, 277] on button "Upcoming, Pendi..." at bounding box center [300, 270] width 151 height 31
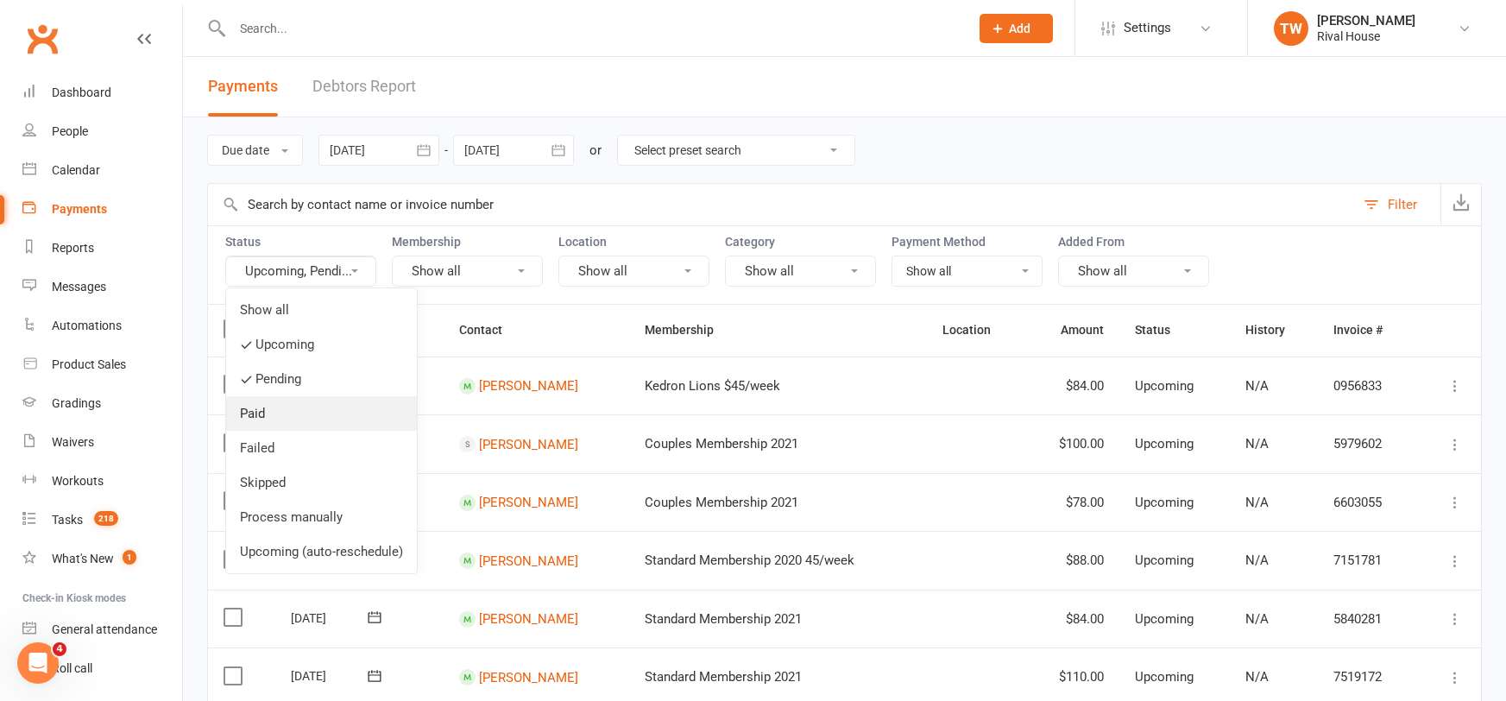
click at [263, 403] on link "Paid" at bounding box center [321, 413] width 191 height 35
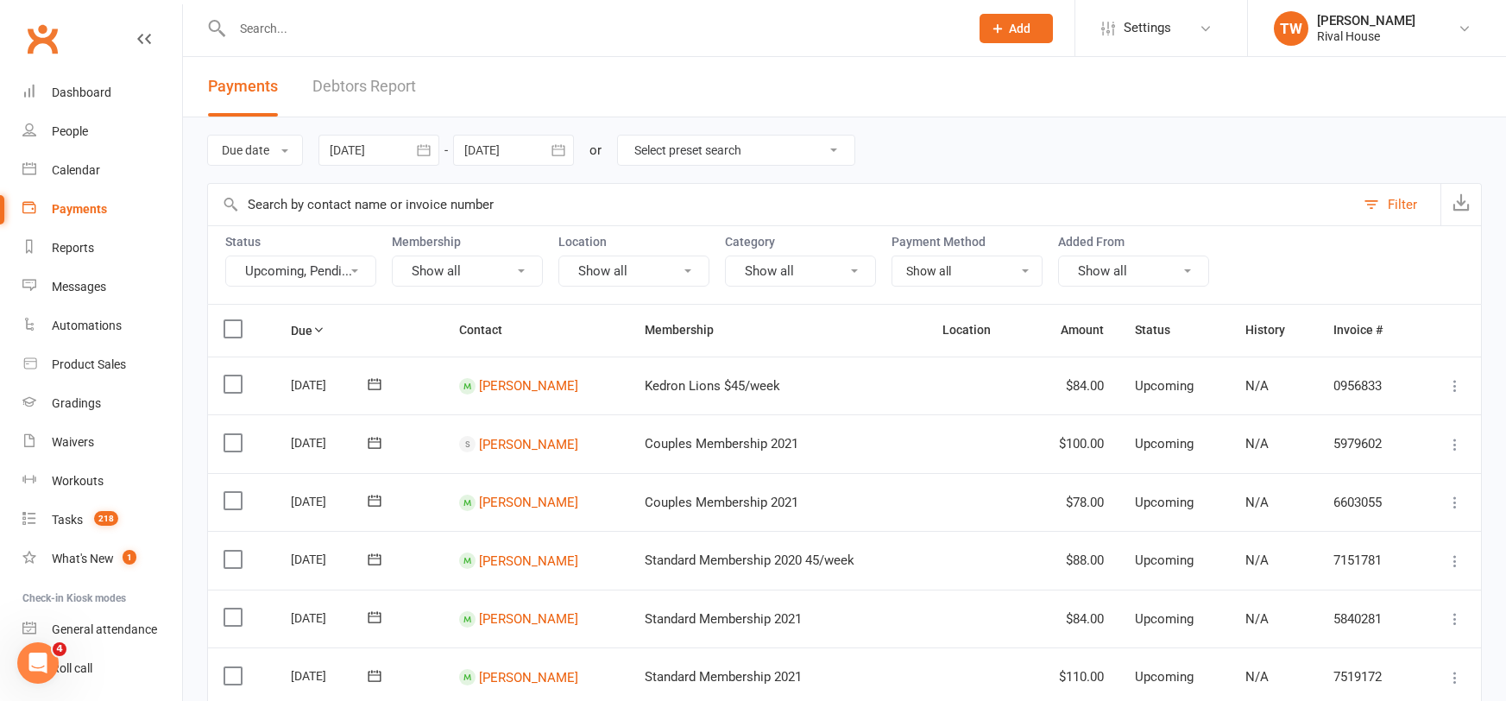
click at [389, 157] on div at bounding box center [378, 150] width 121 height 31
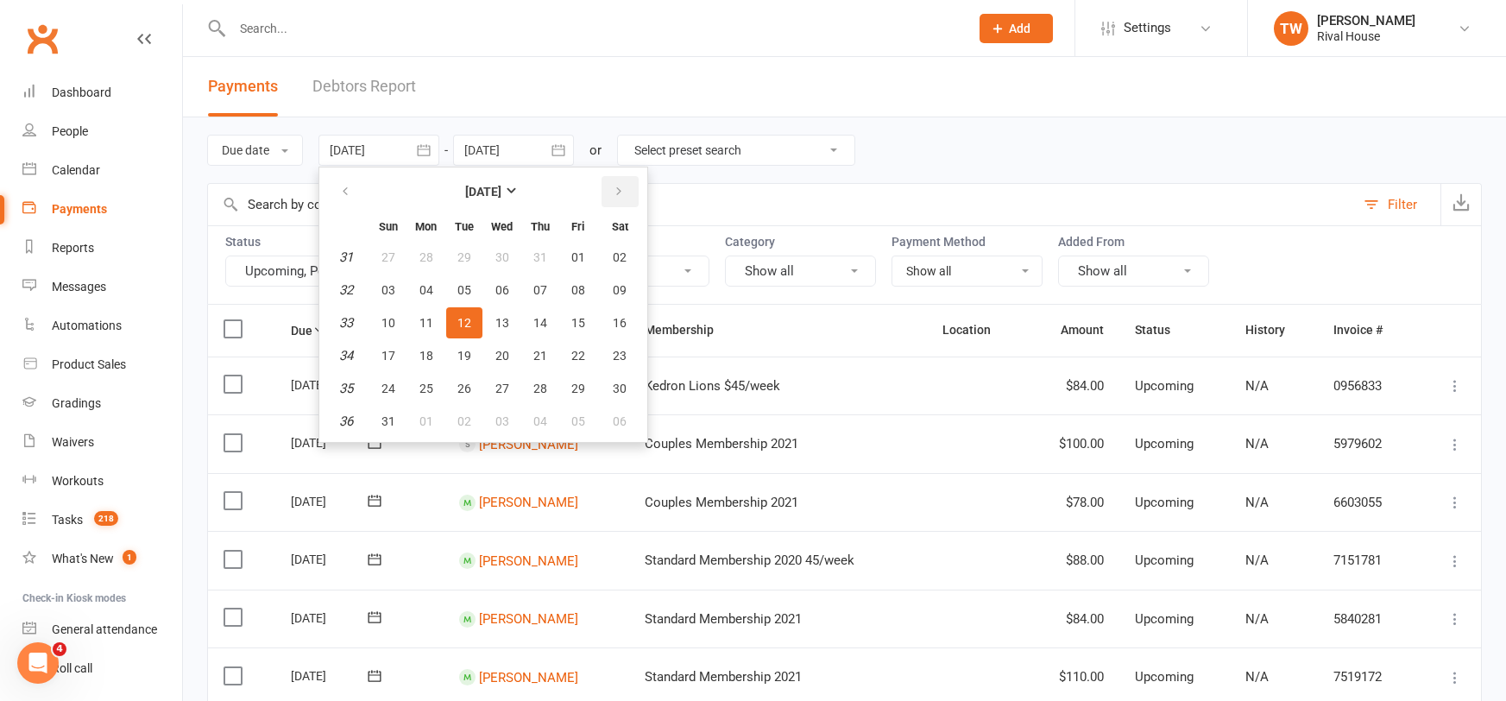
click at [611, 192] on button "button" at bounding box center [619, 191] width 37 height 31
click at [425, 292] on span "08" at bounding box center [426, 290] width 14 height 14
type input "[DATE]"
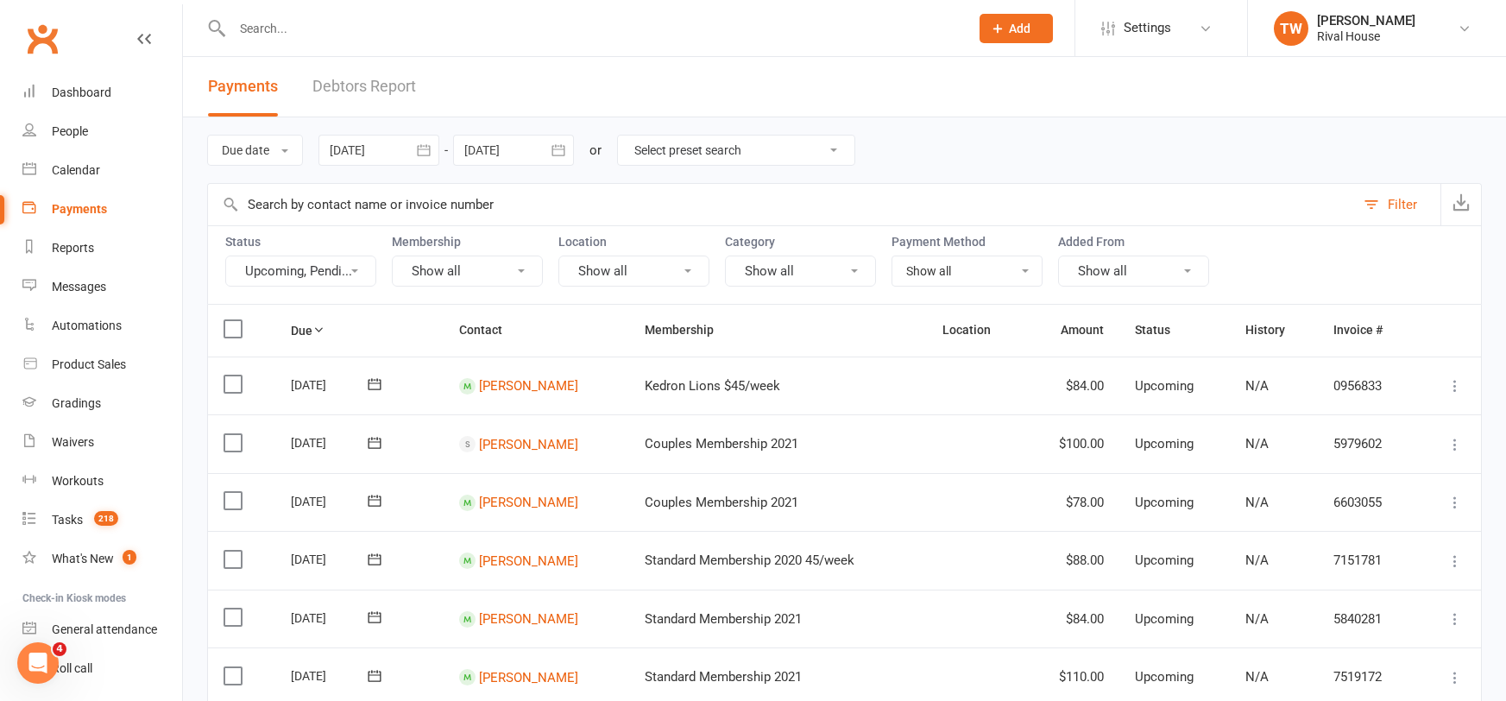
click at [560, 149] on icon "button" at bounding box center [558, 150] width 17 height 17
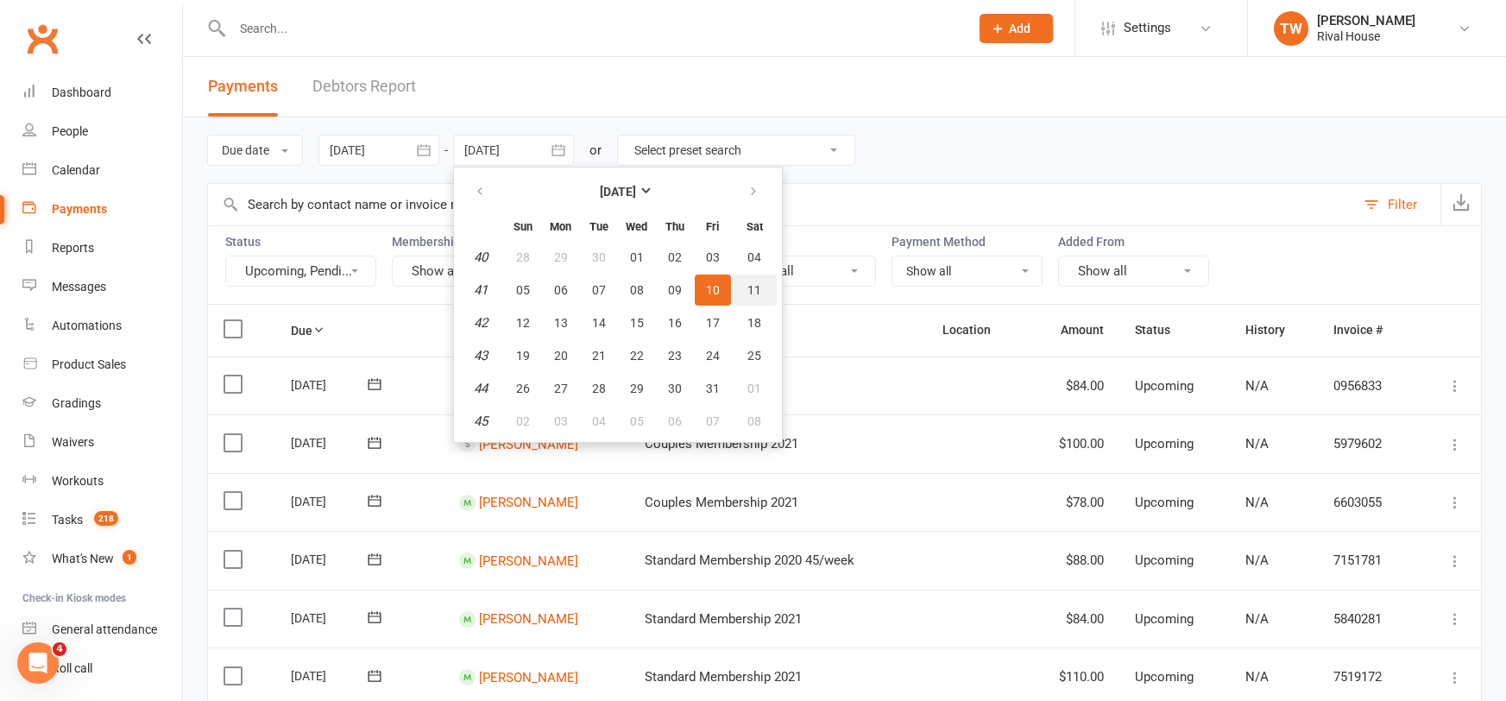
click at [765, 289] on button "11" at bounding box center [755, 289] width 44 height 31
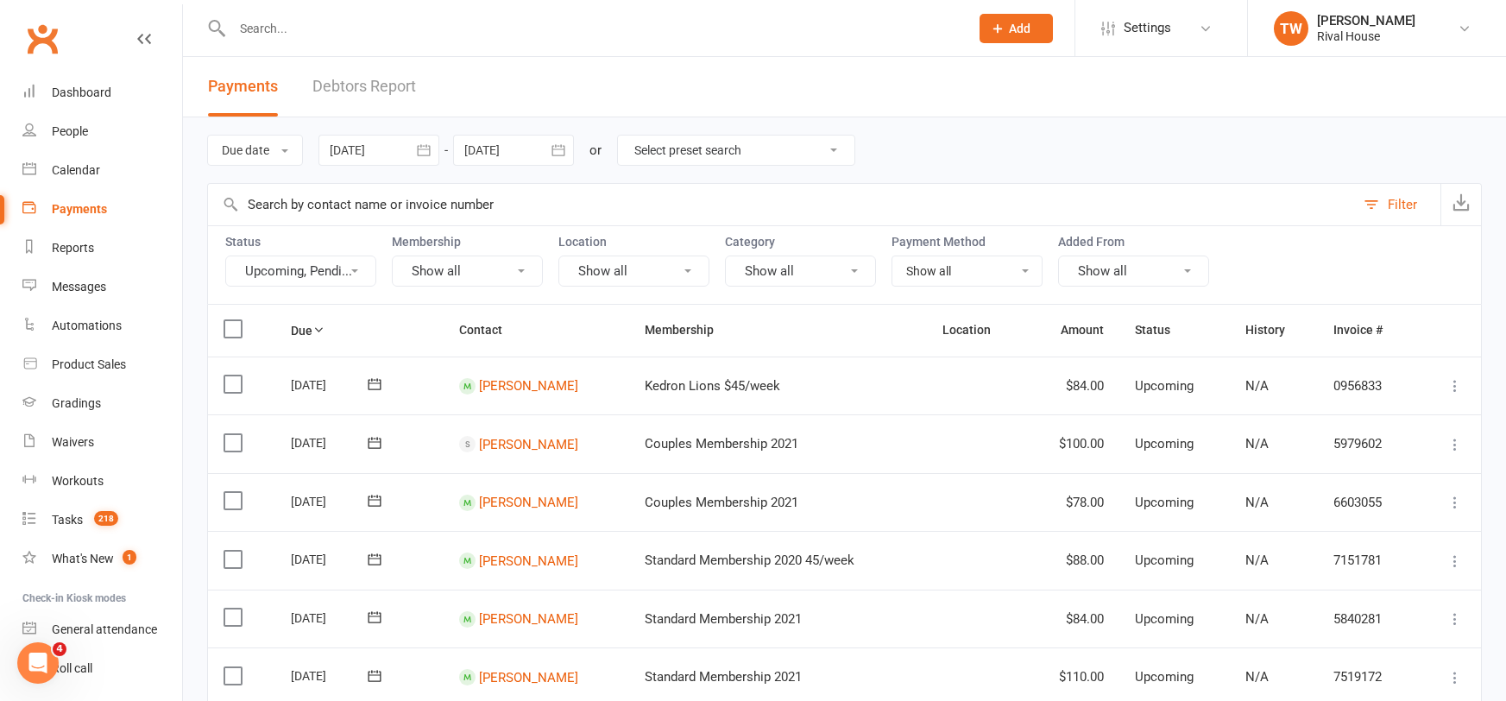
click at [426, 148] on icon "button" at bounding box center [423, 149] width 13 height 11
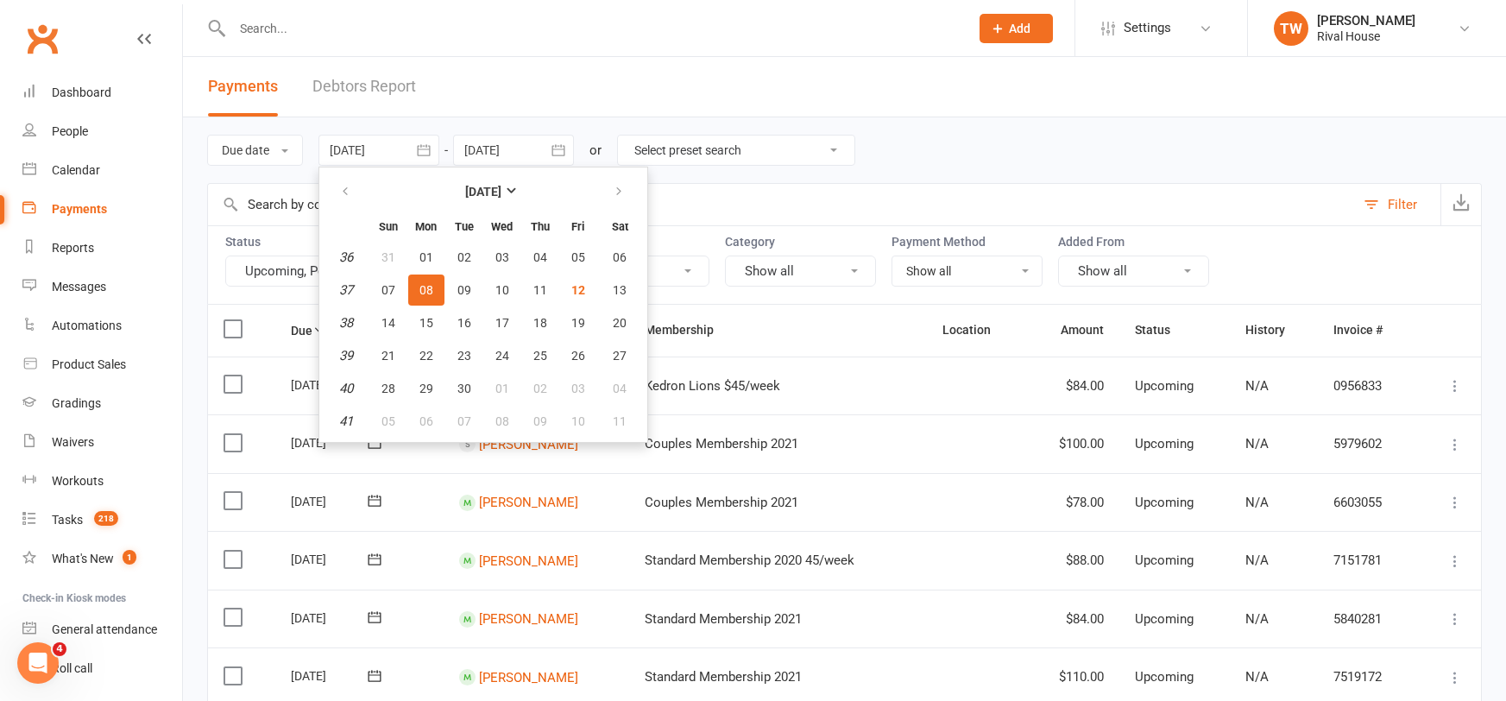
click at [426, 148] on icon "button" at bounding box center [423, 149] width 13 height 11
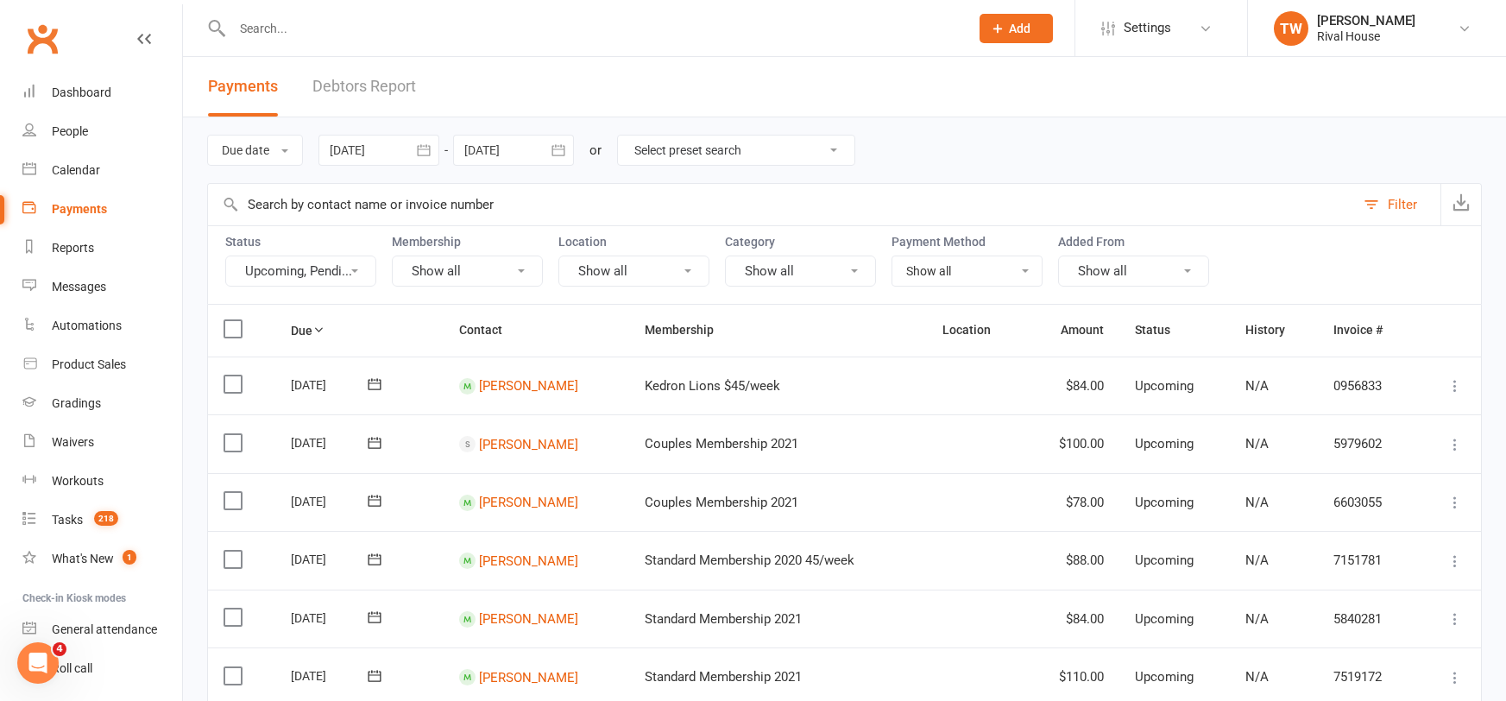
click at [567, 147] on icon "button" at bounding box center [558, 150] width 17 height 17
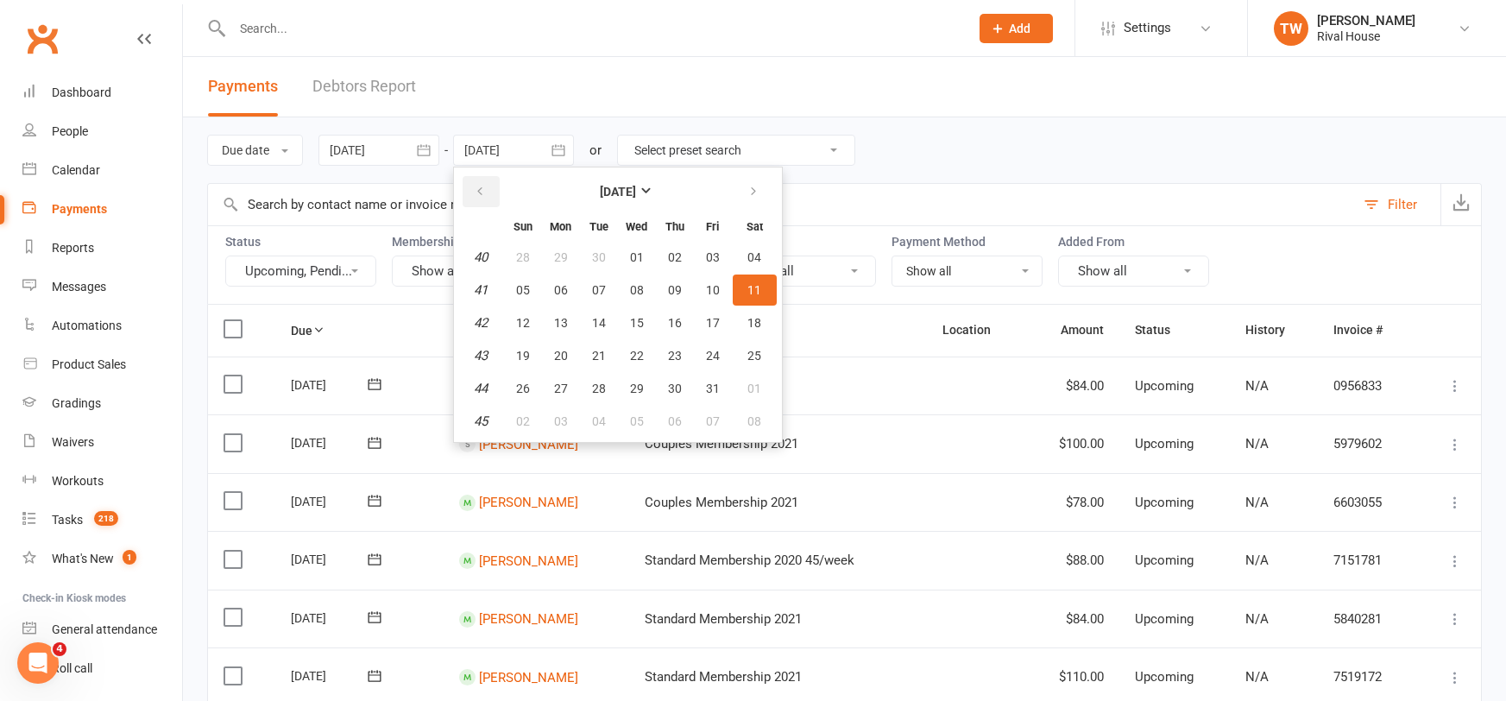
click at [490, 194] on button "button" at bounding box center [481, 191] width 37 height 31
click at [751, 285] on span "13" at bounding box center [755, 290] width 14 height 14
type input "[DATE]"
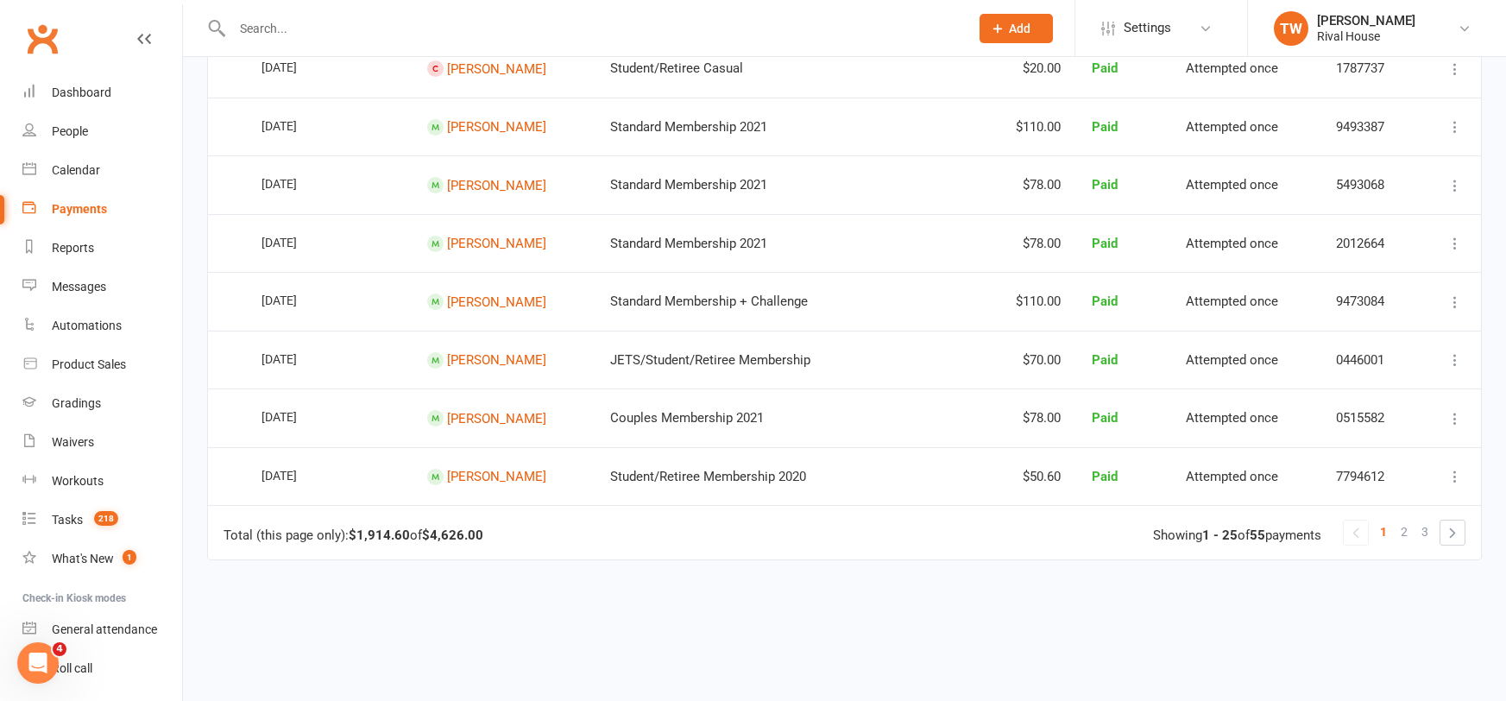
scroll to position [1309, 0]
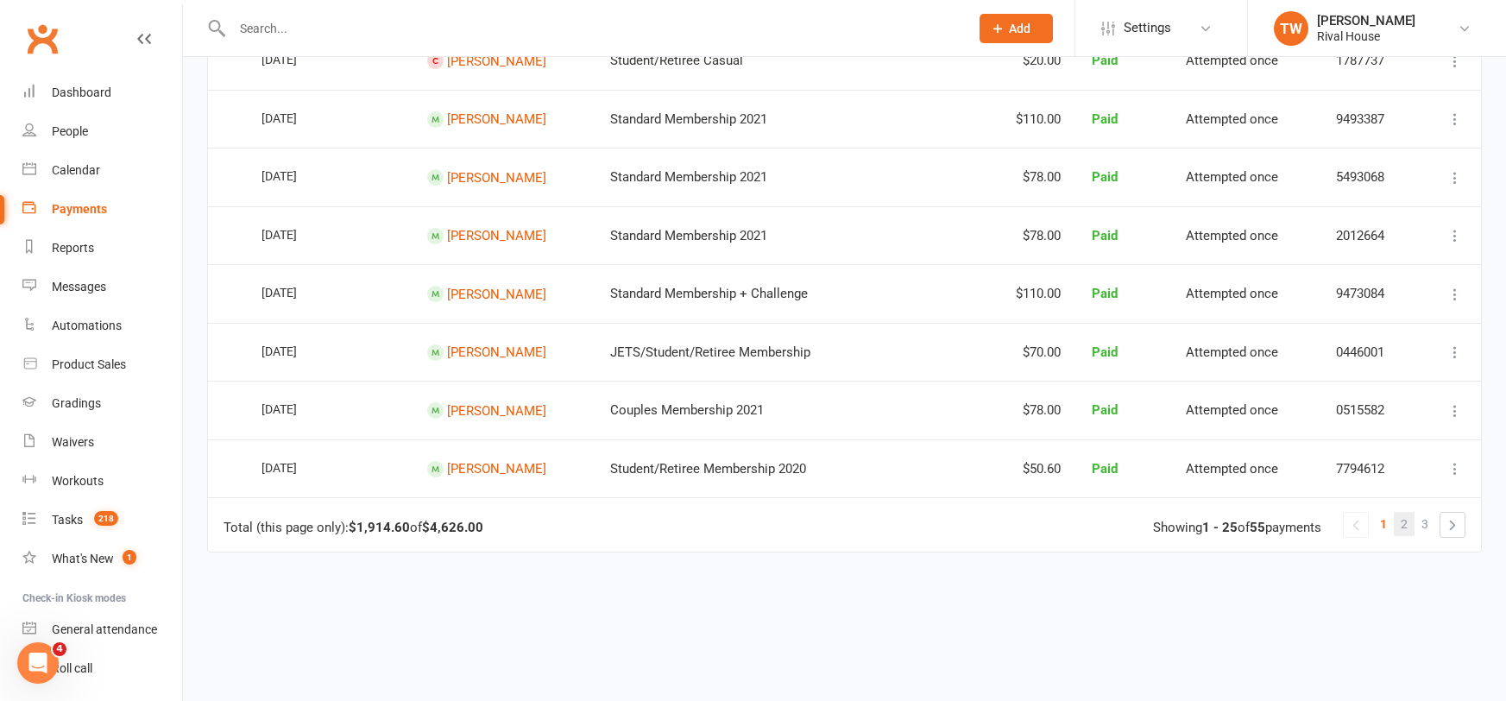
click at [1407, 536] on span "2" at bounding box center [1404, 524] width 7 height 24
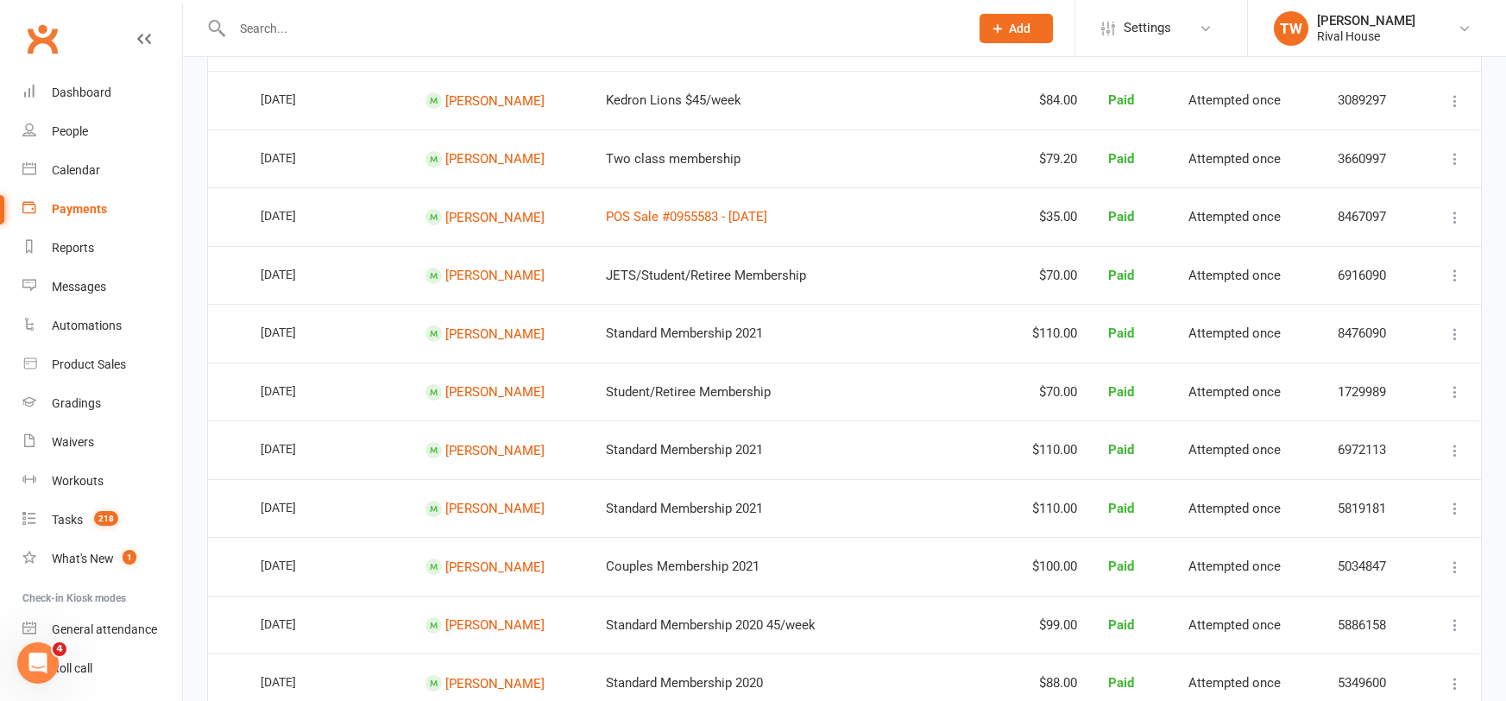
scroll to position [922, 0]
click at [664, 223] on link "POS Sale #0955583 - [DATE]" at bounding box center [686, 215] width 161 height 16
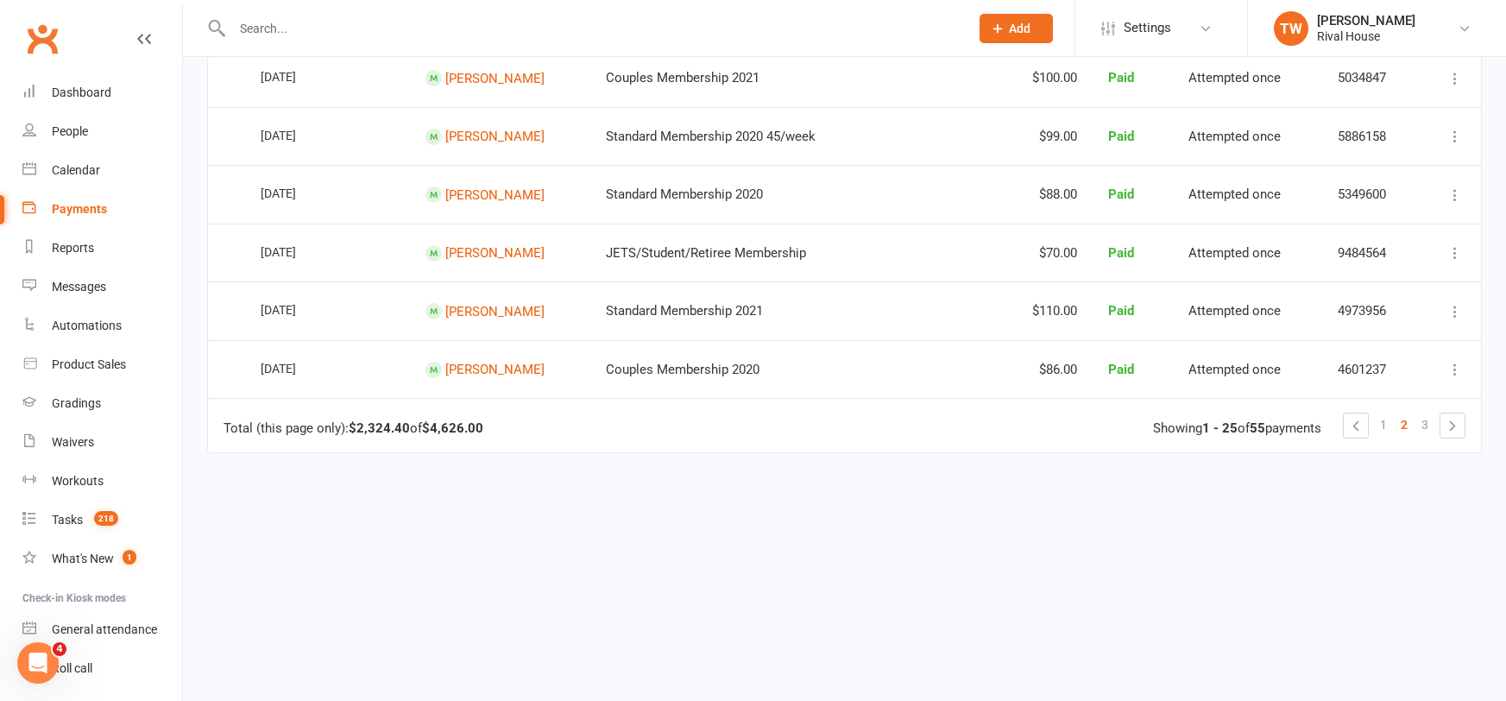
scroll to position [1413, 0]
click at [1425, 437] on span "3" at bounding box center [1424, 424] width 7 height 24
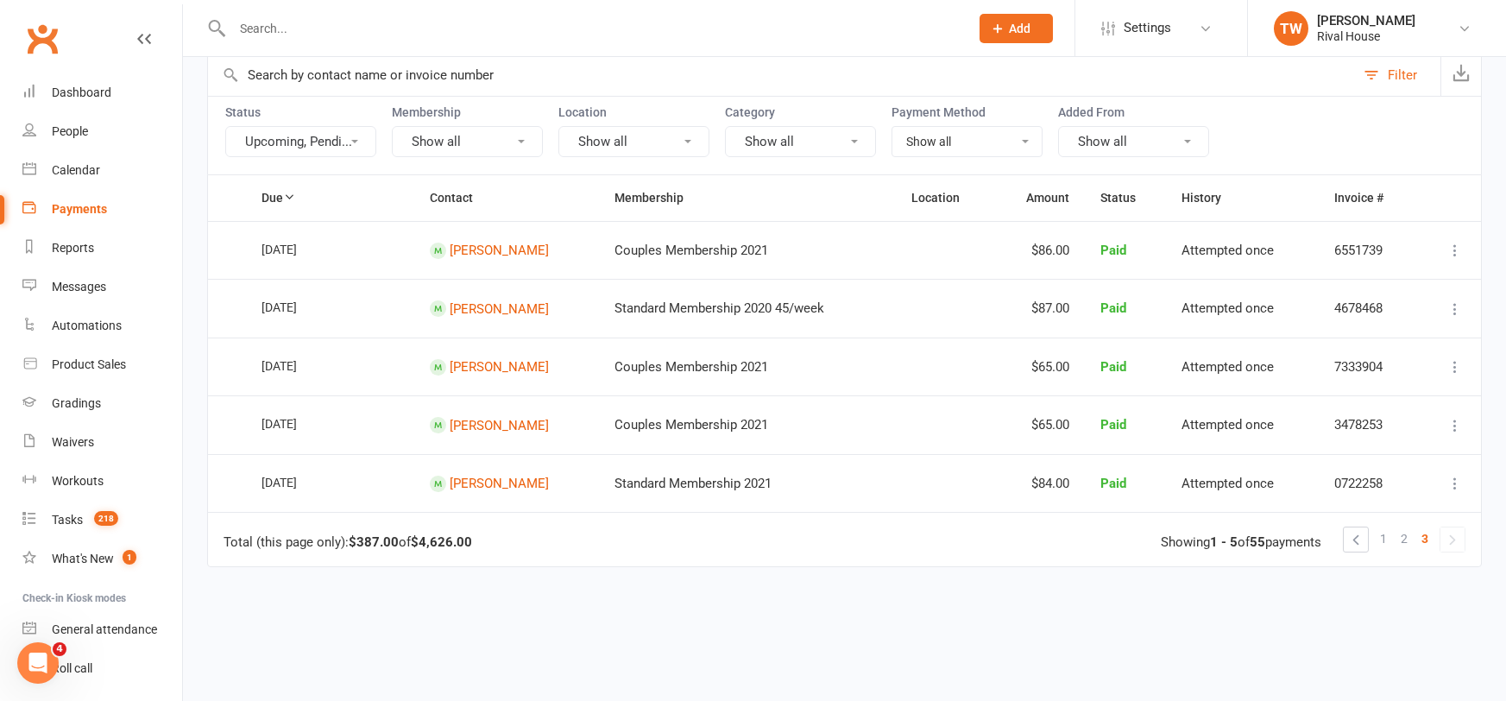
scroll to position [0, 0]
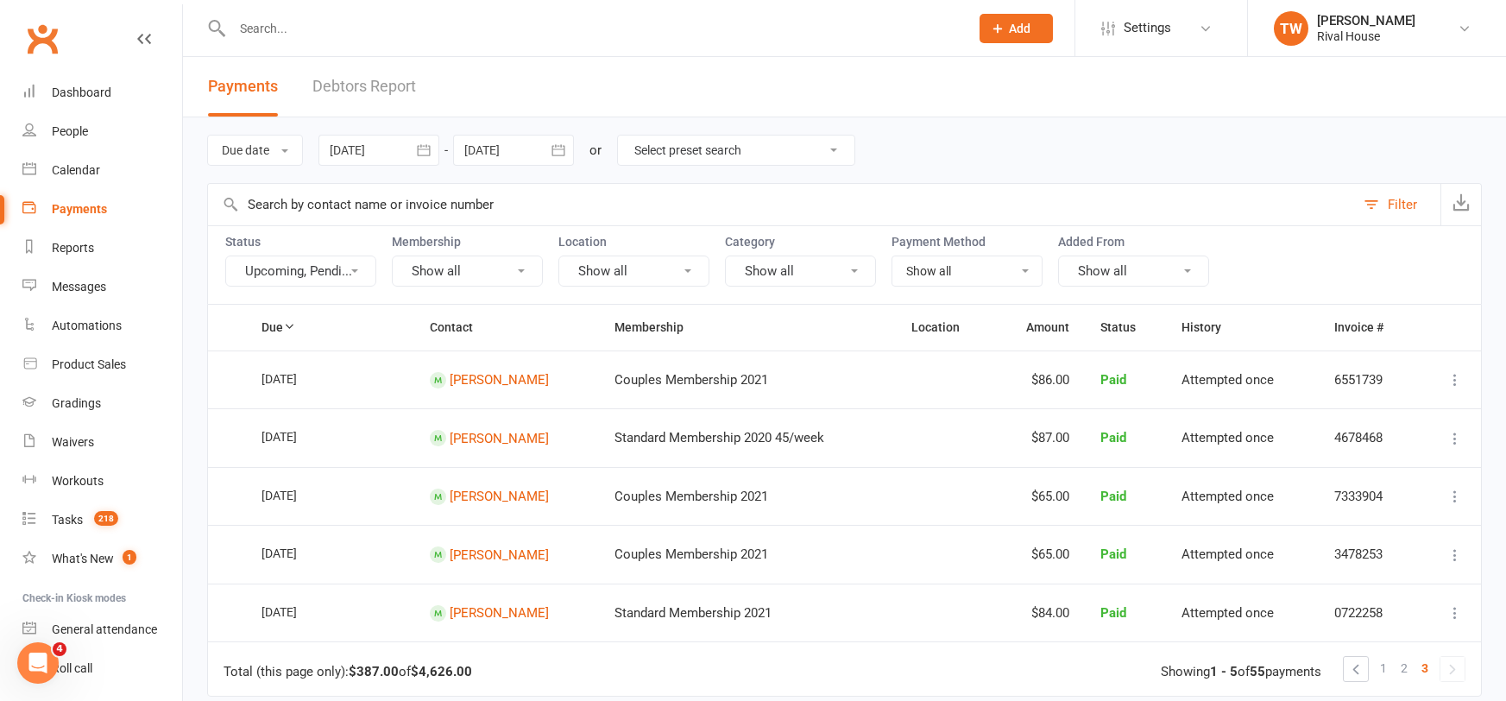
click at [427, 149] on icon "button" at bounding box center [423, 150] width 17 height 17
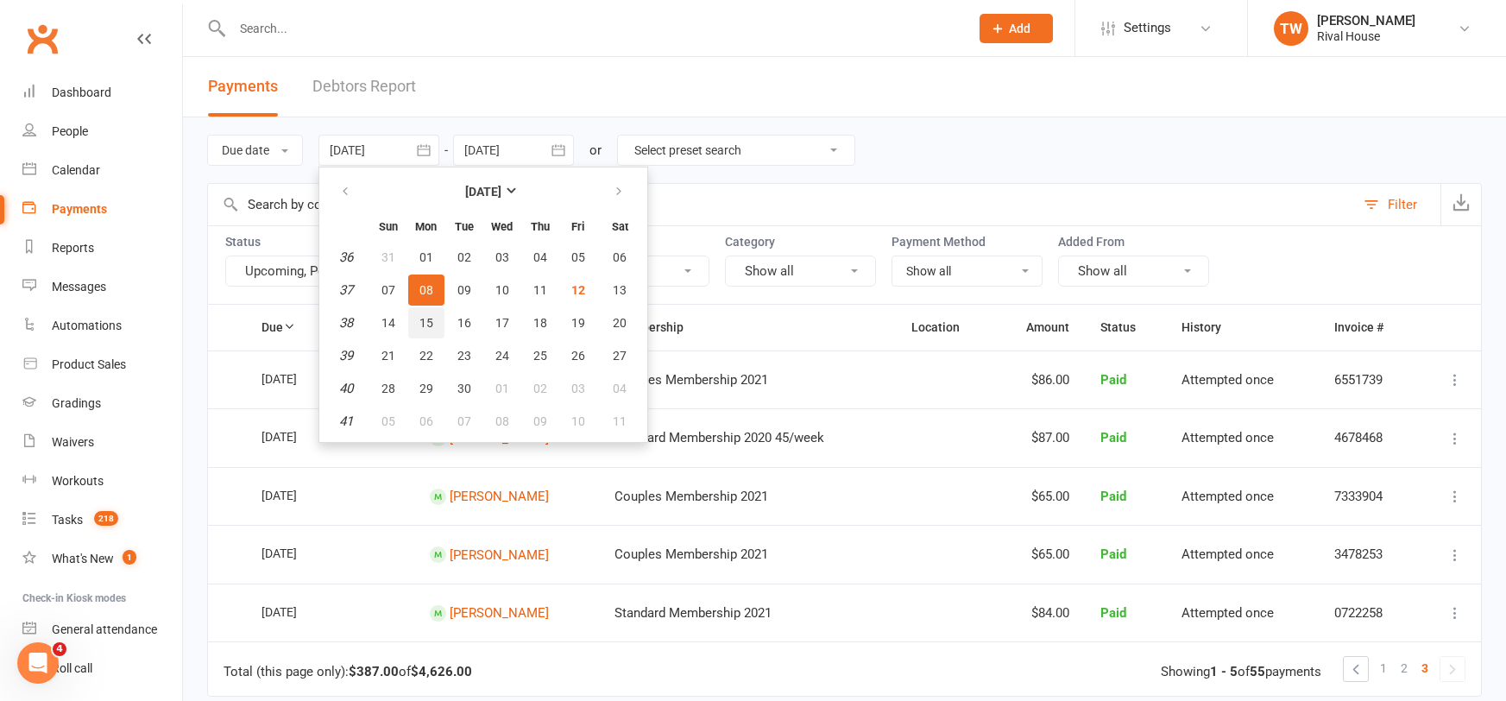
click at [430, 320] on span "15" at bounding box center [426, 323] width 14 height 14
type input "[DATE]"
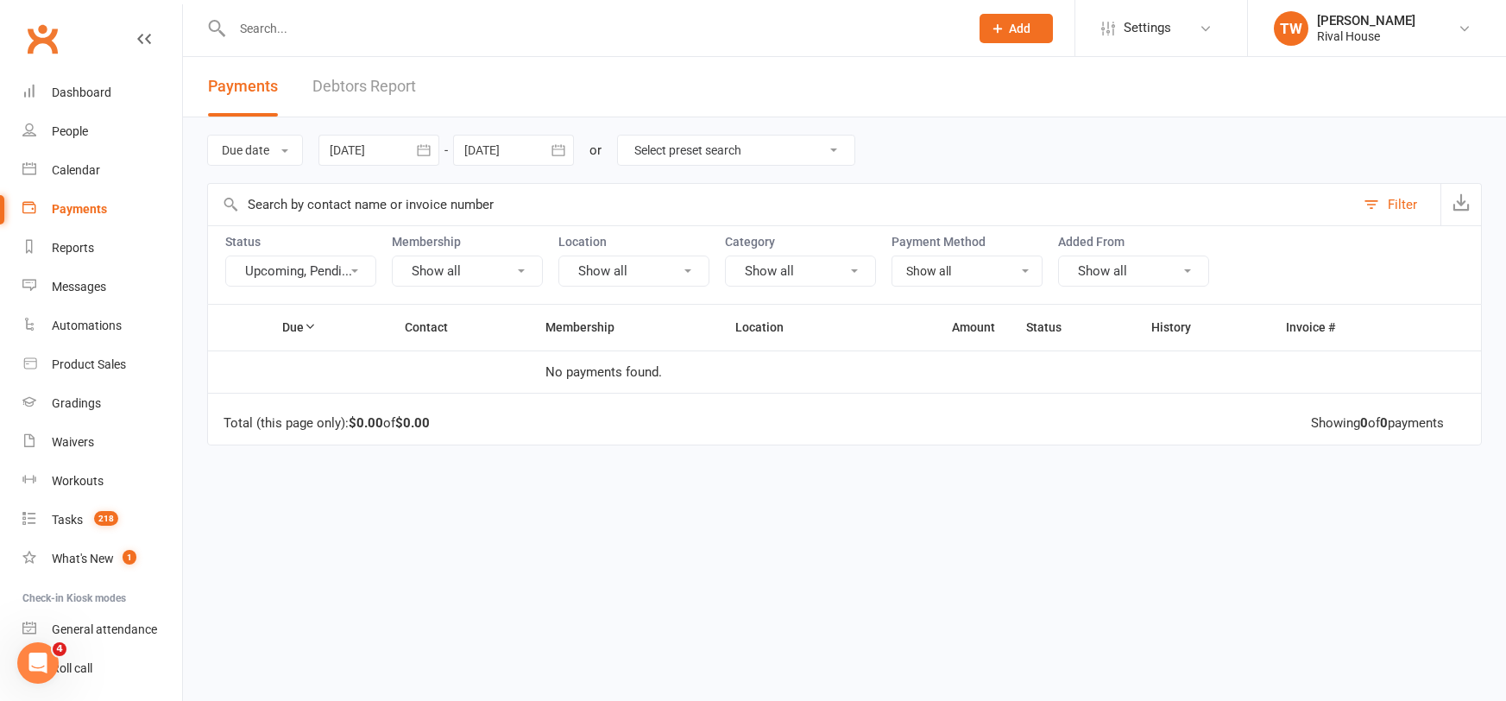
click at [563, 150] on icon "button" at bounding box center [558, 150] width 17 height 17
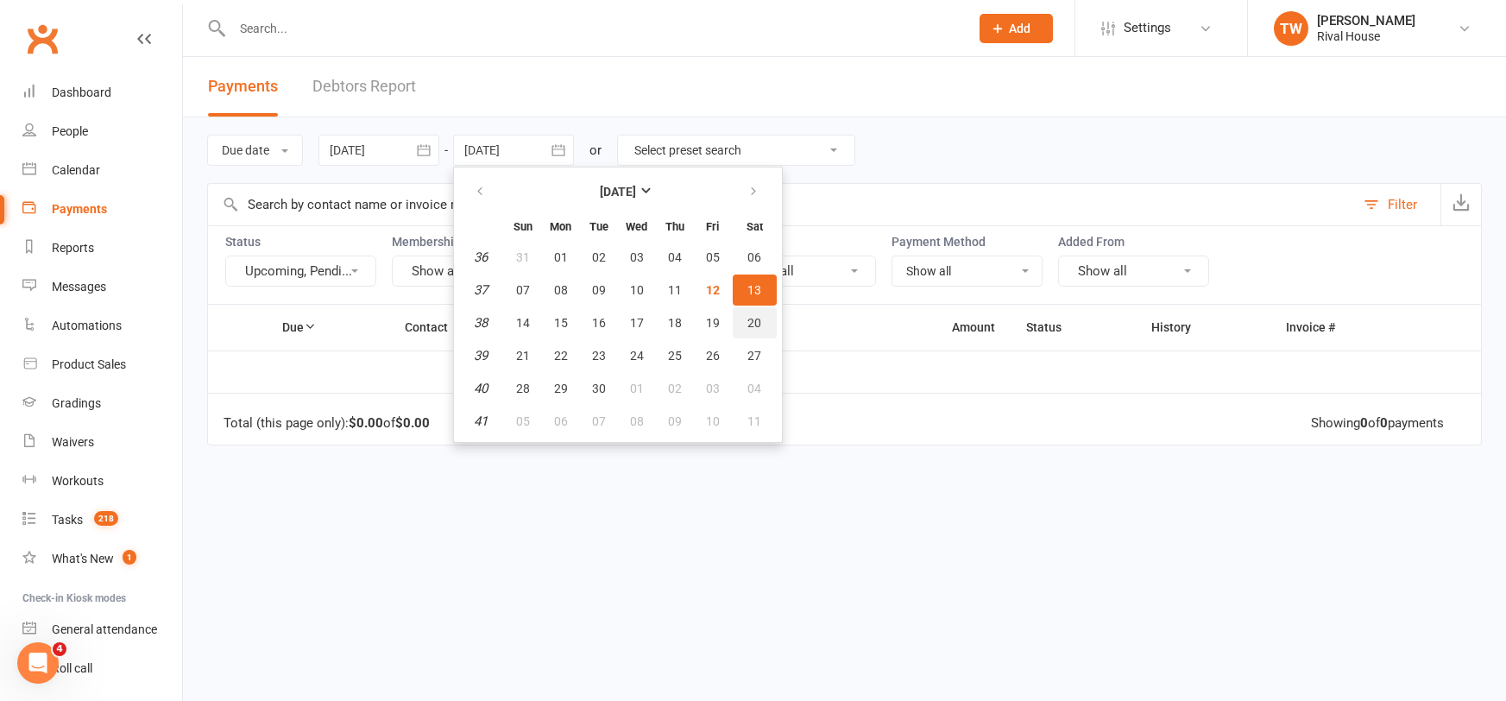
click at [762, 331] on button "20" at bounding box center [755, 322] width 44 height 31
type input "[DATE]"
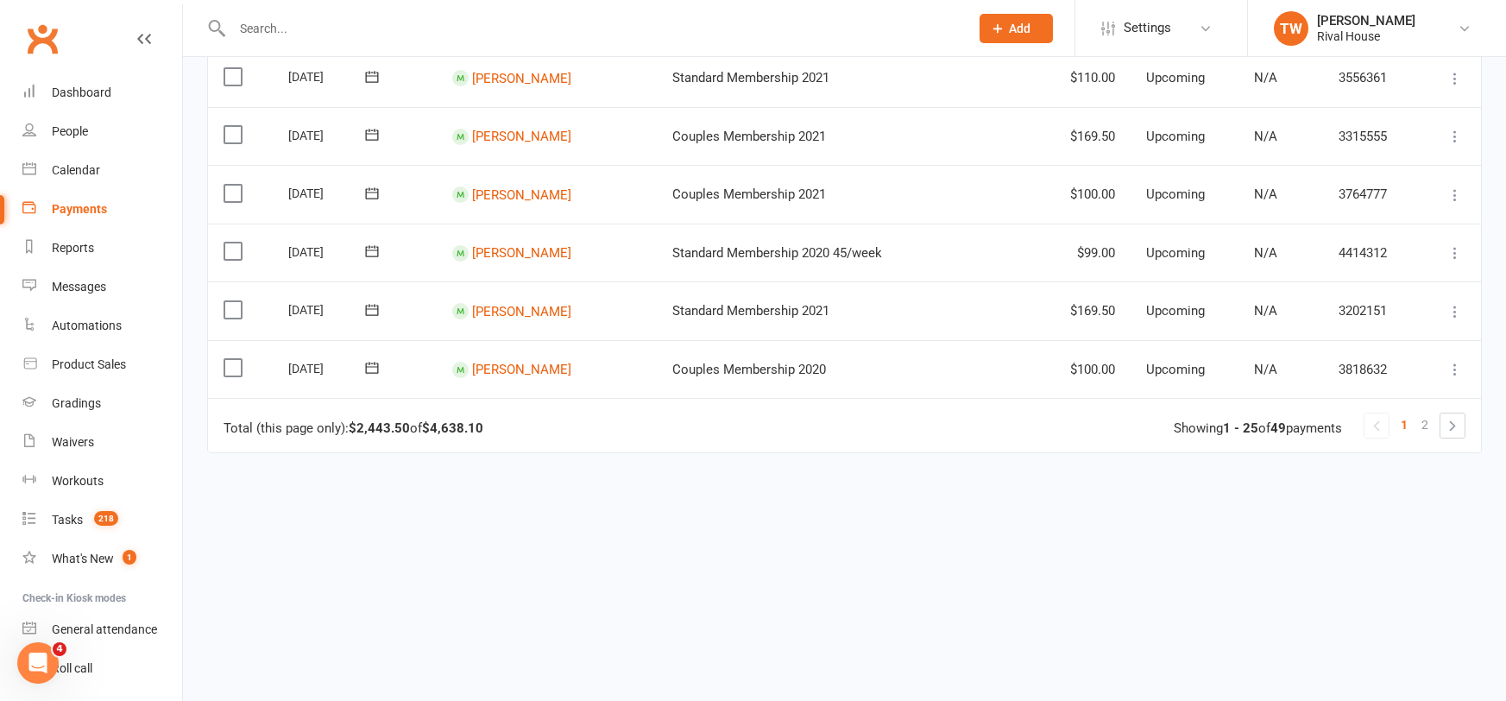
scroll to position [1437, 0]
